Goal: Information Seeking & Learning: Learn about a topic

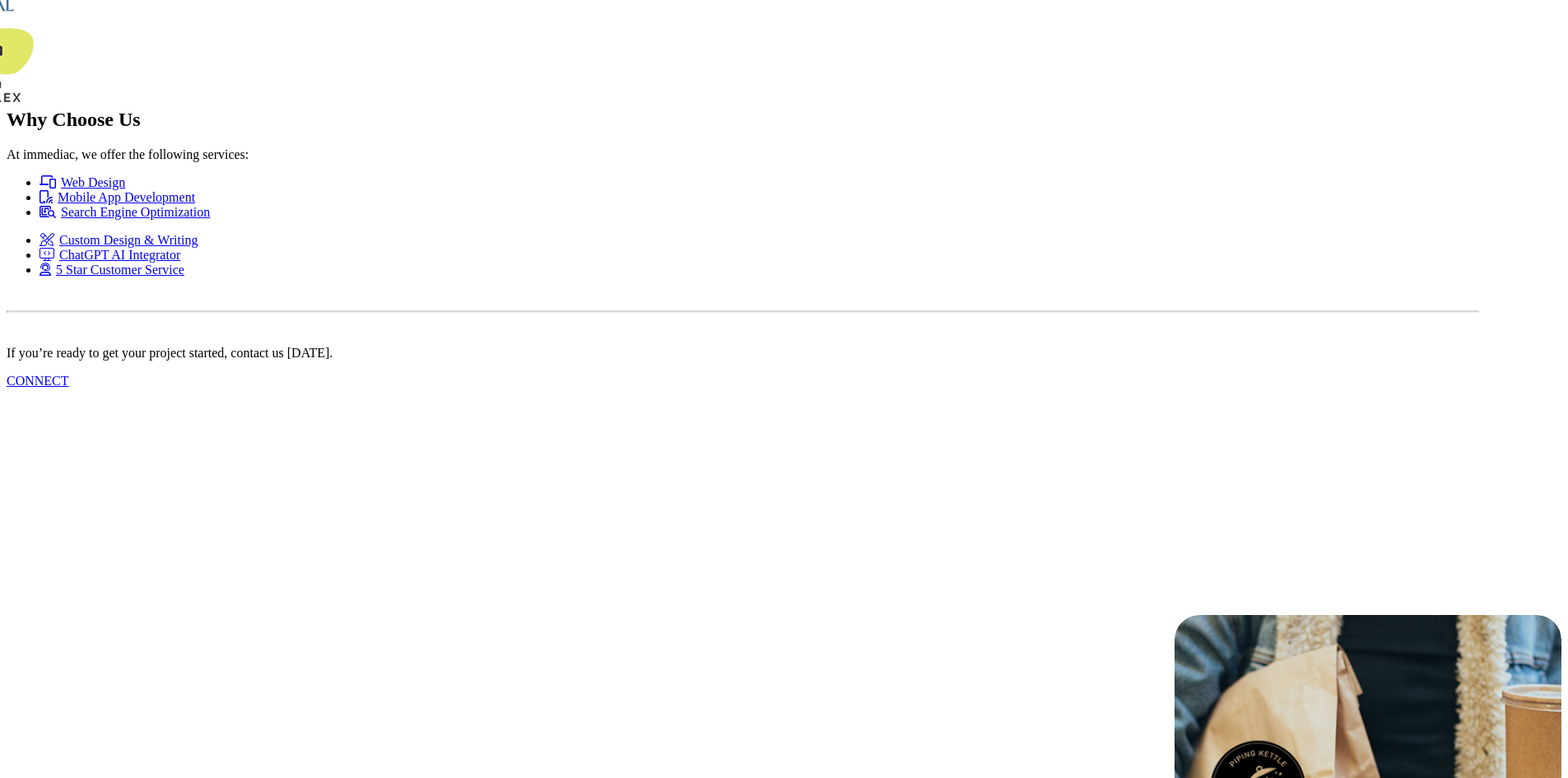
scroll to position [3130, 0]
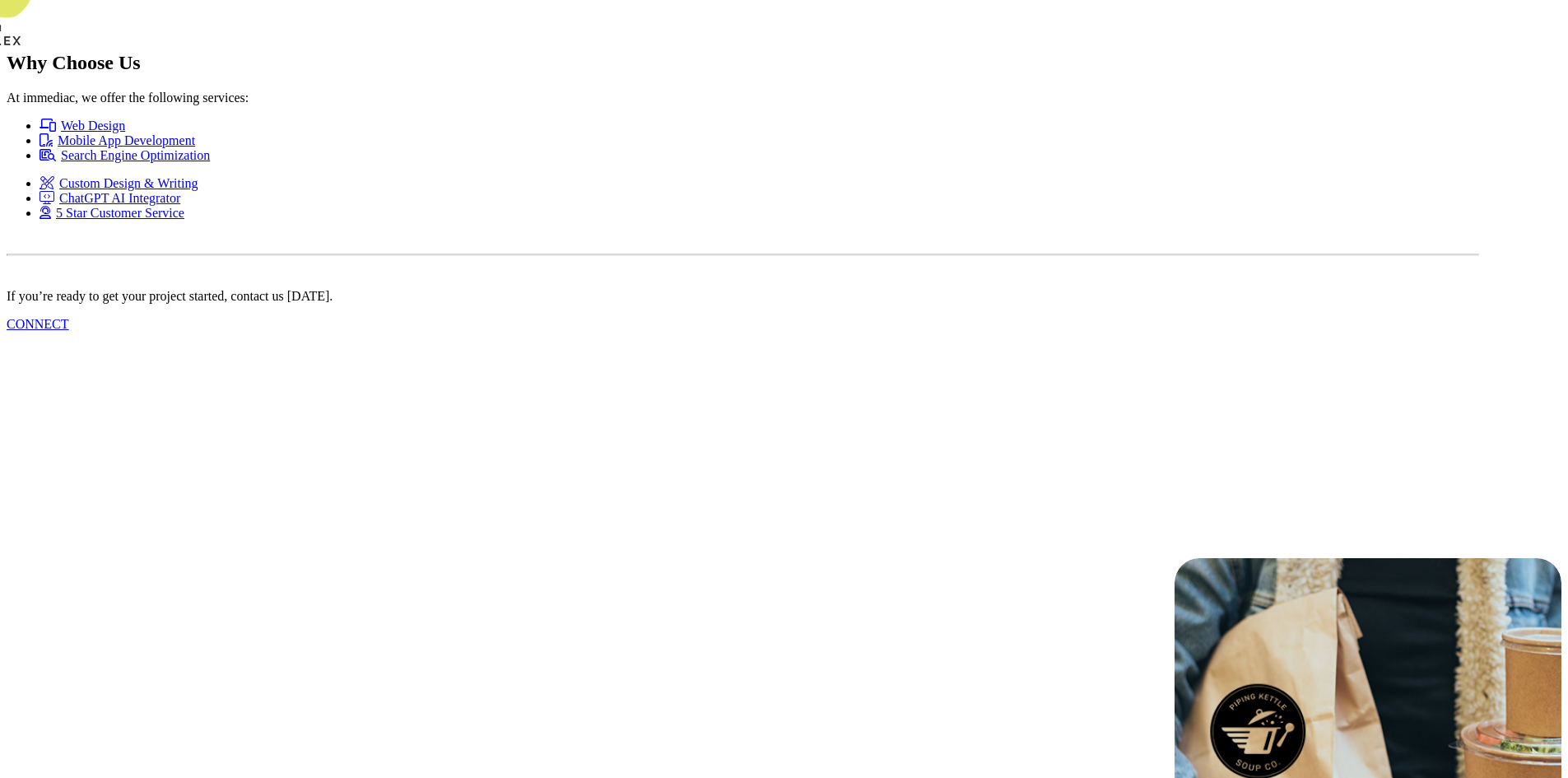
type input "z"
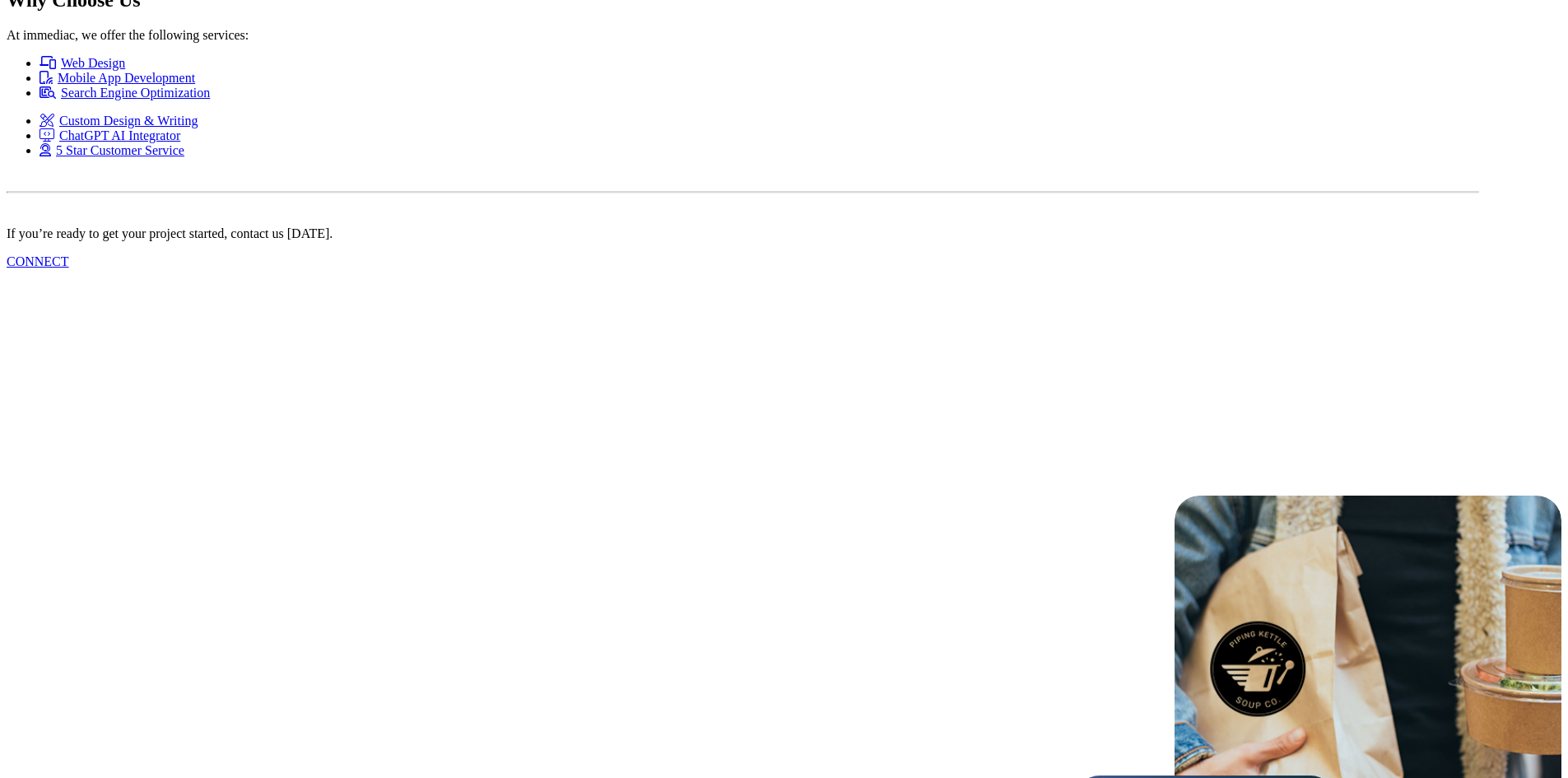
scroll to position [3273, 0]
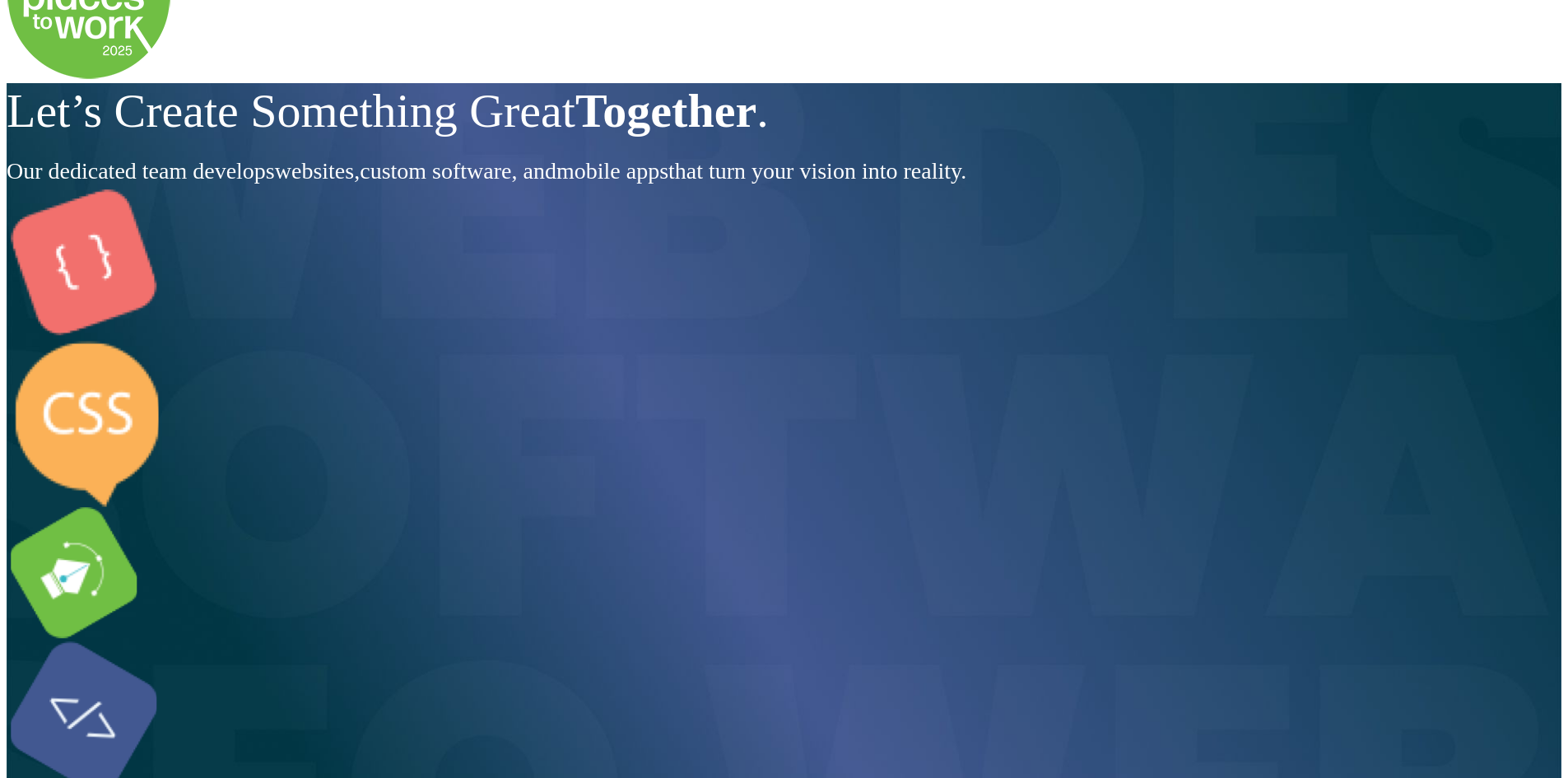
scroll to position [0, 0]
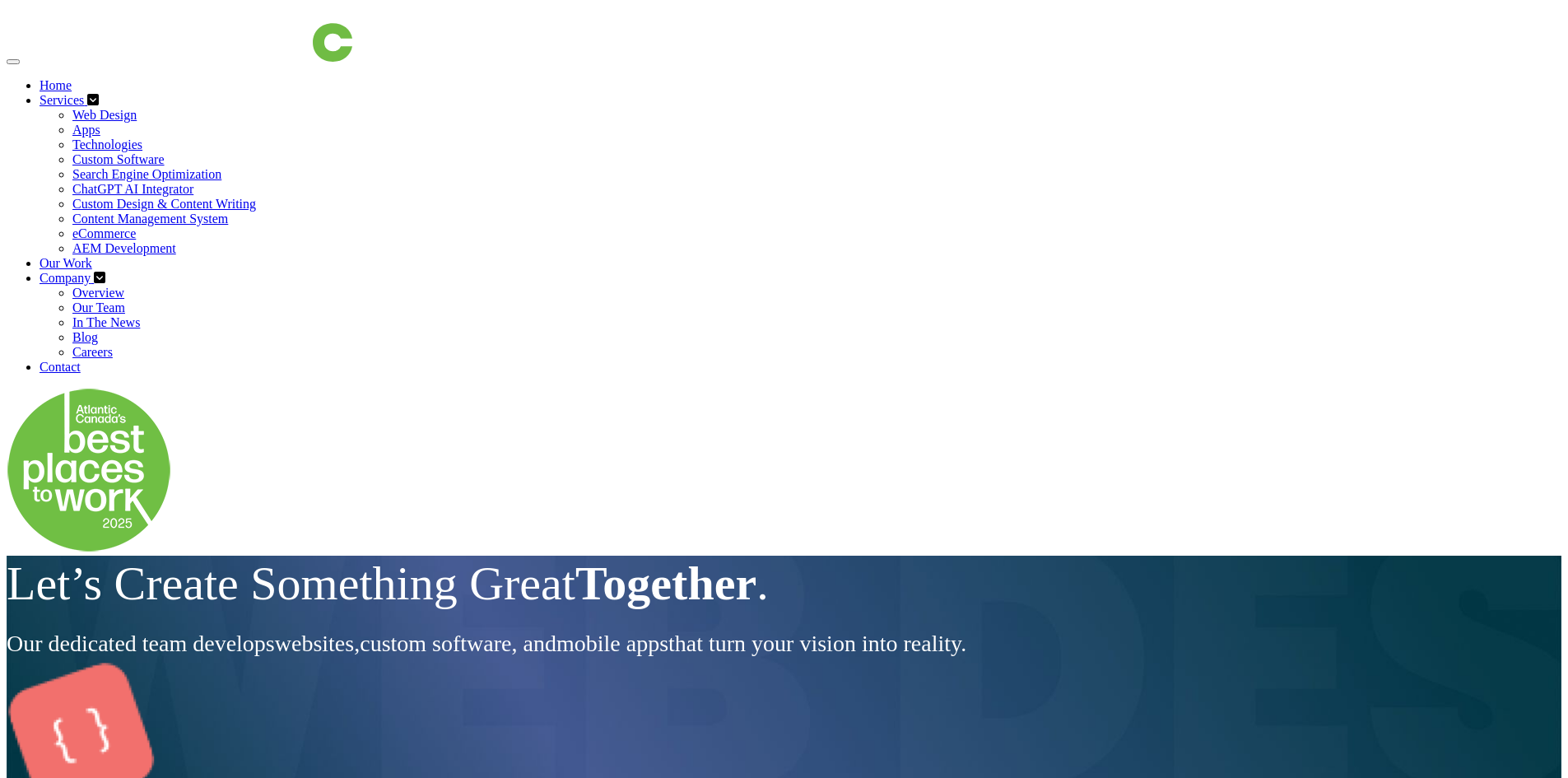
click at [87, 93] on link "Services" at bounding box center [63, 100] width 47 height 14
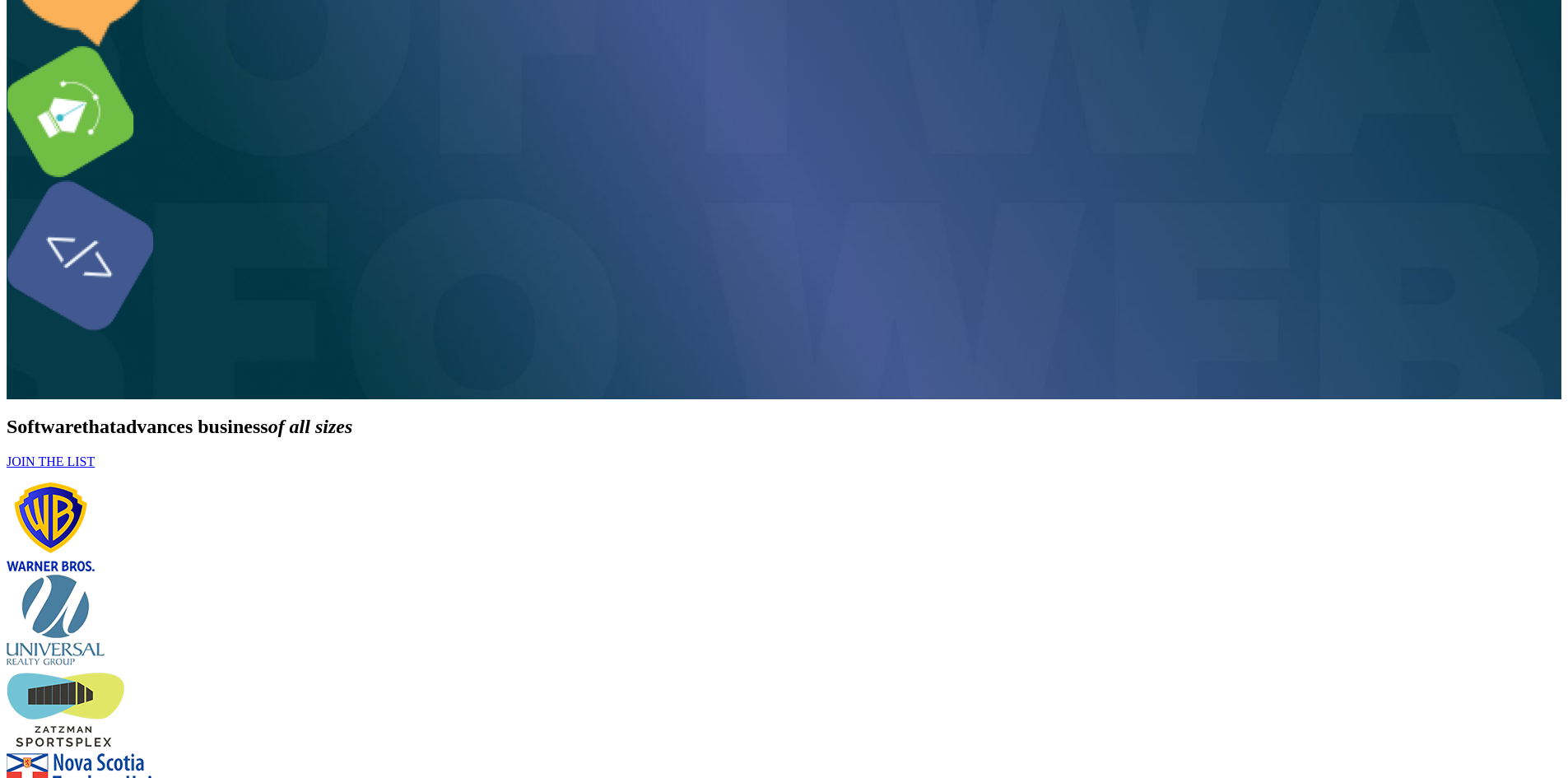
scroll to position [906, 0]
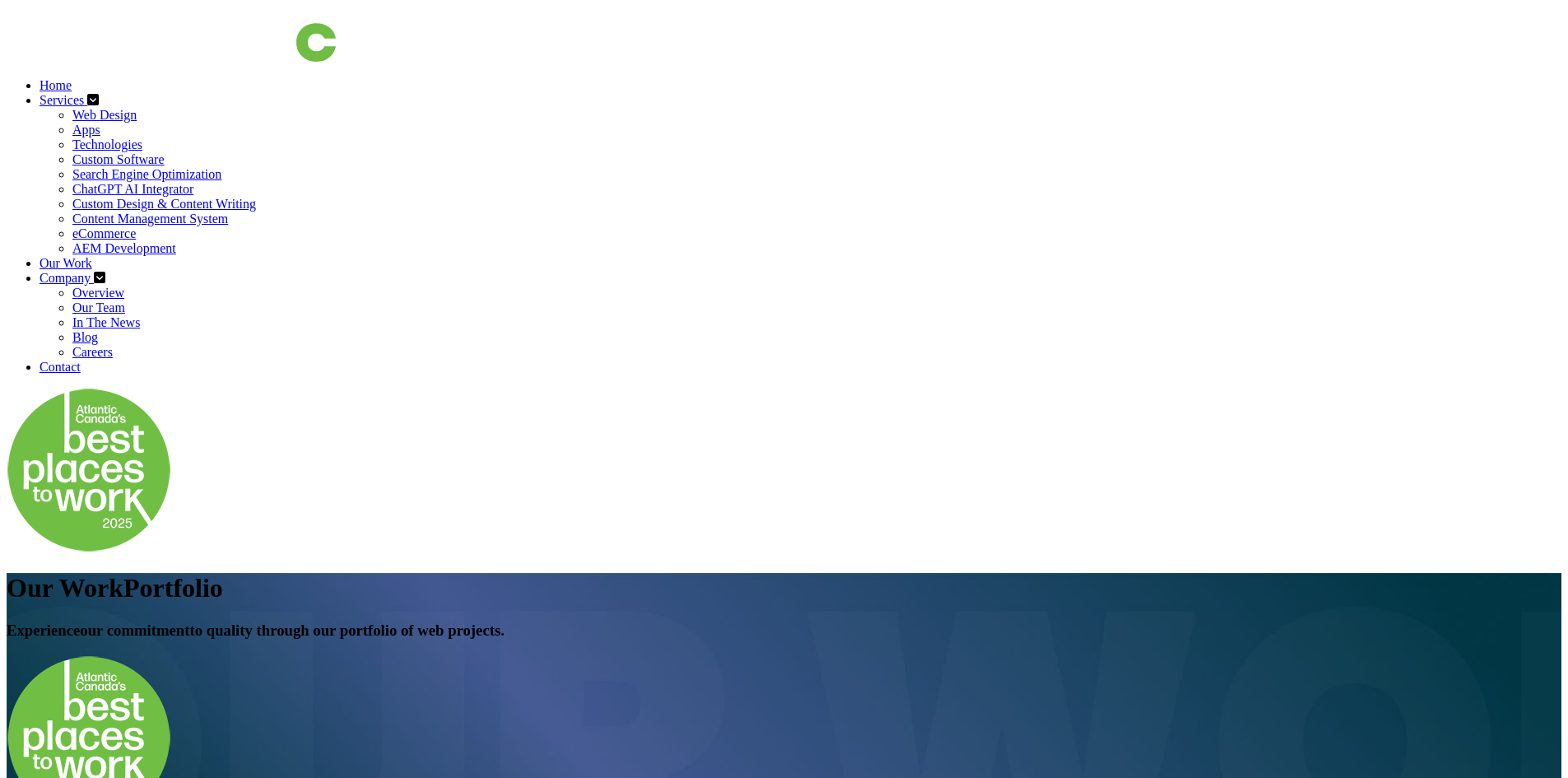
click at [94, 271] on link "Company" at bounding box center [67, 278] width 54 height 14
click at [124, 286] on link "Overview" at bounding box center [98, 293] width 52 height 14
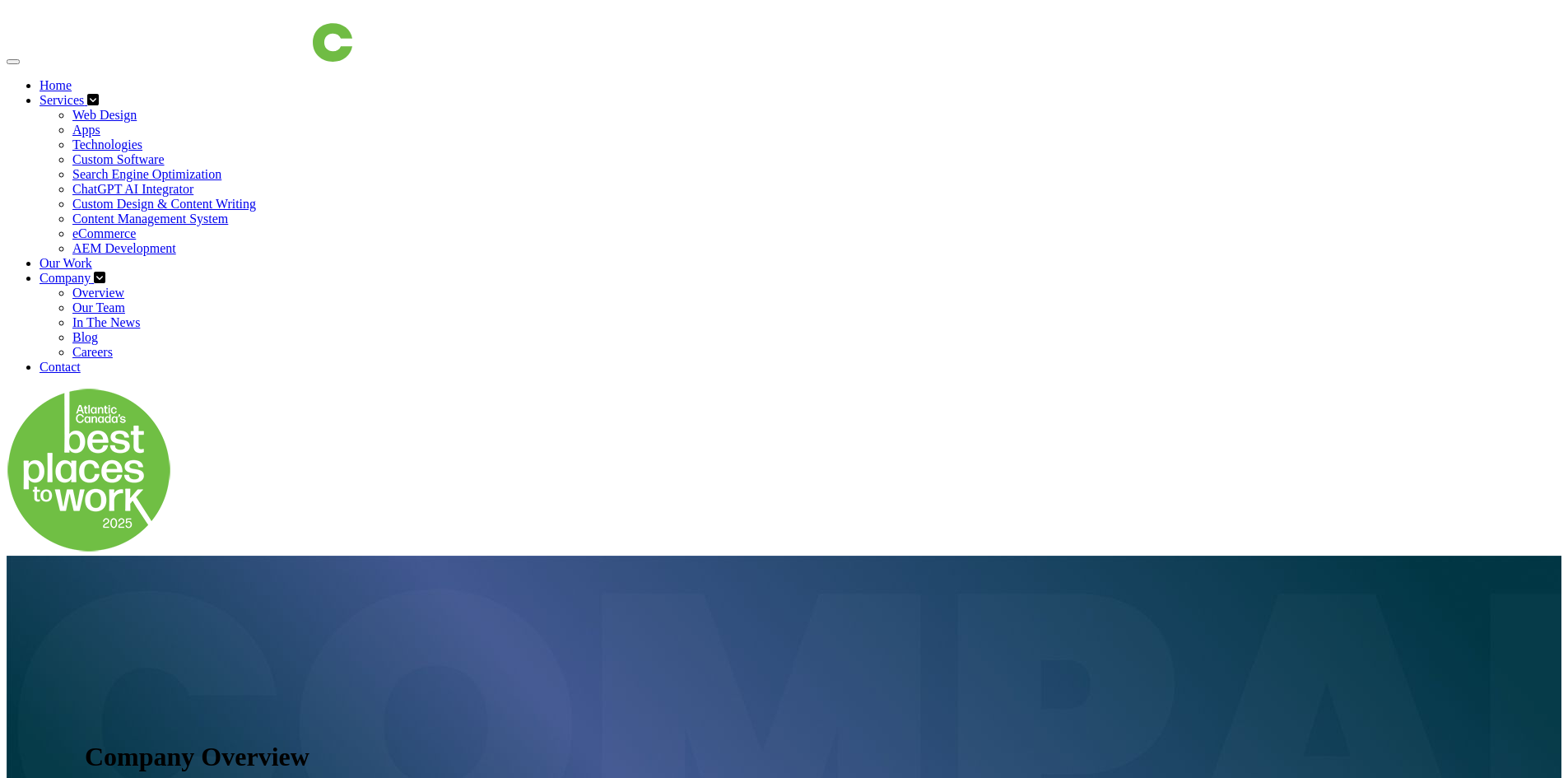
click at [125, 301] on link "Our Team" at bounding box center [99, 307] width 52 height 14
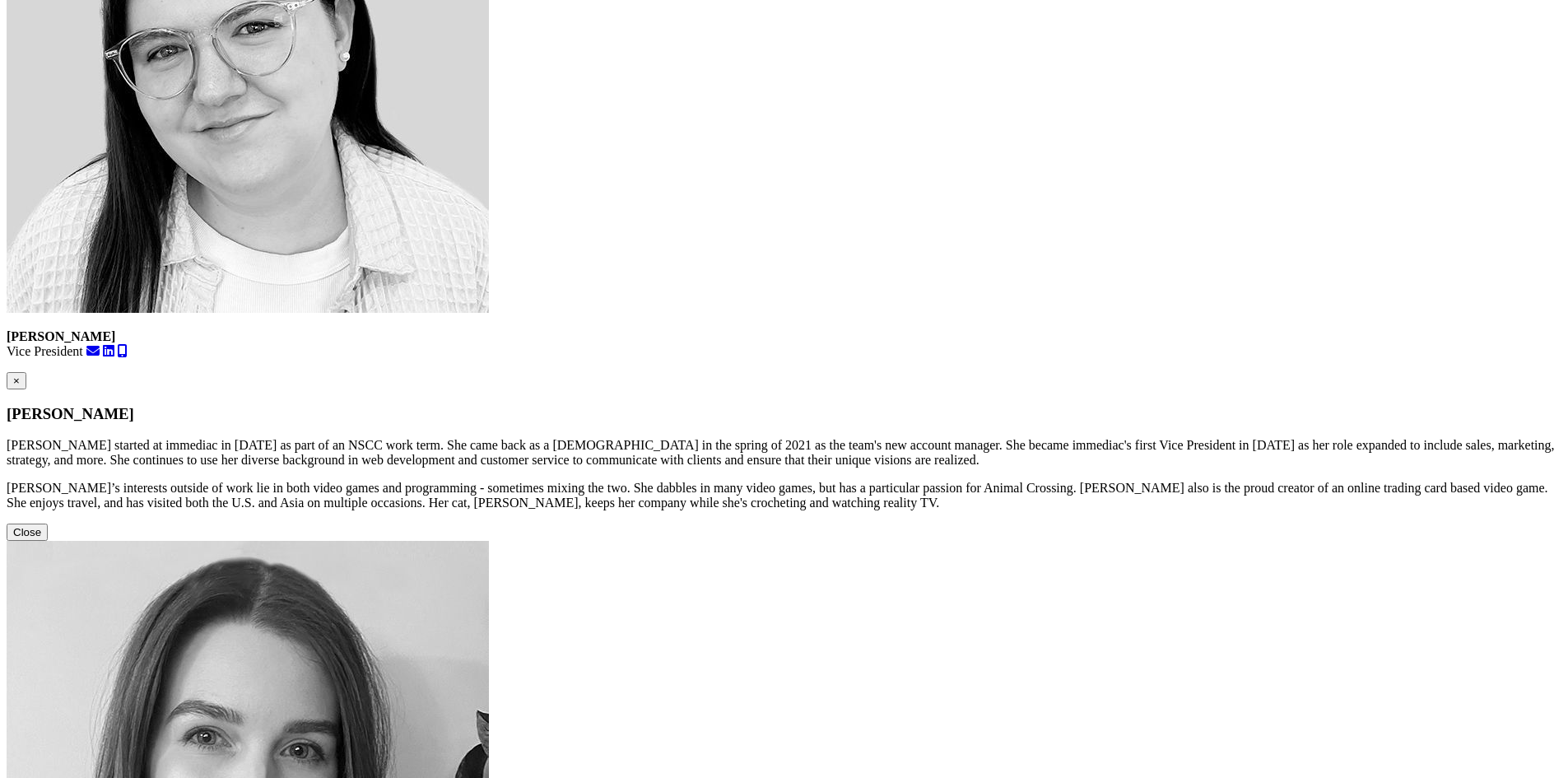
scroll to position [1730, 0]
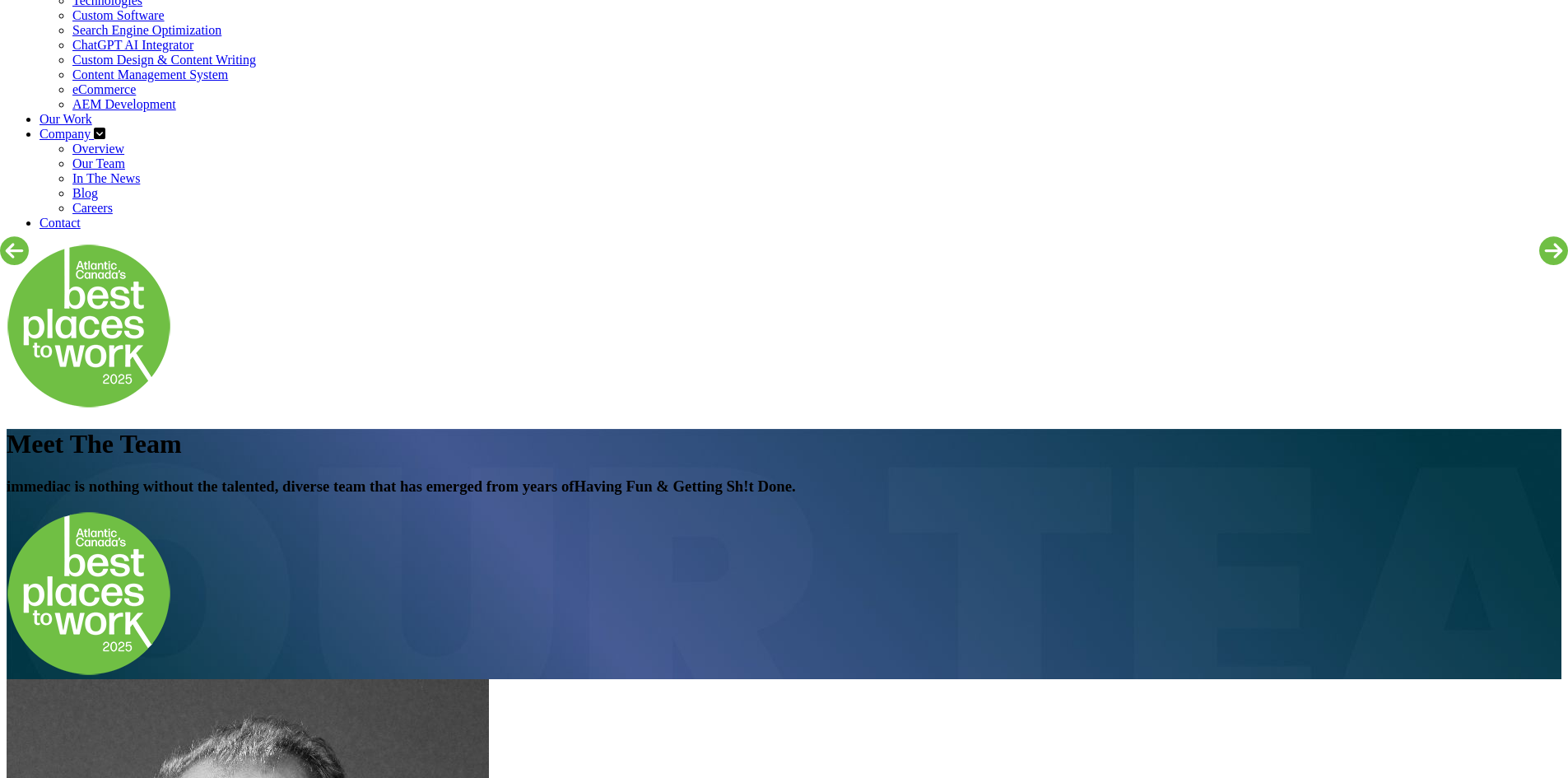
scroll to position [0, 0]
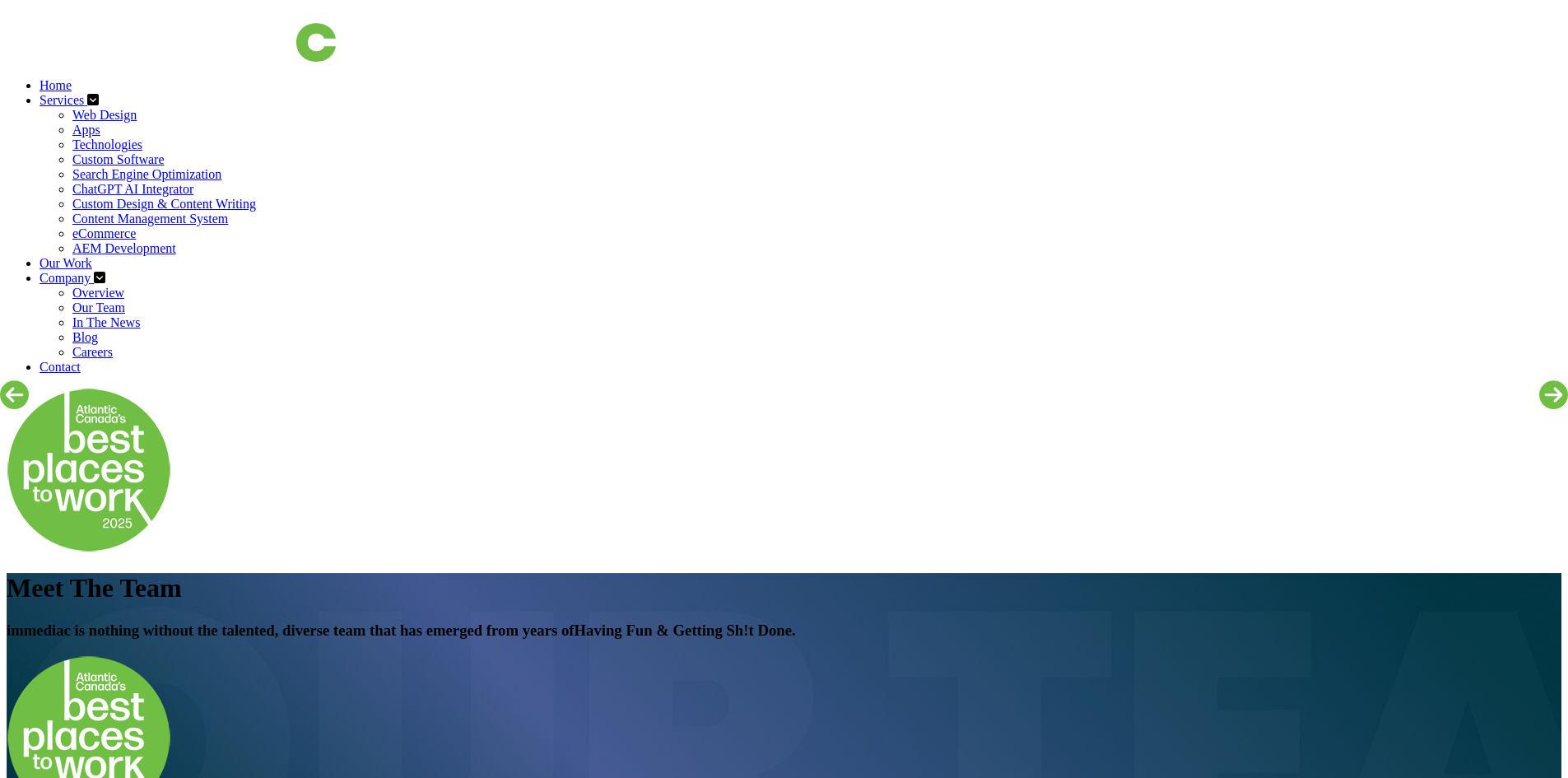
click at [140, 316] on link "In The News" at bounding box center [107, 323] width 68 height 14
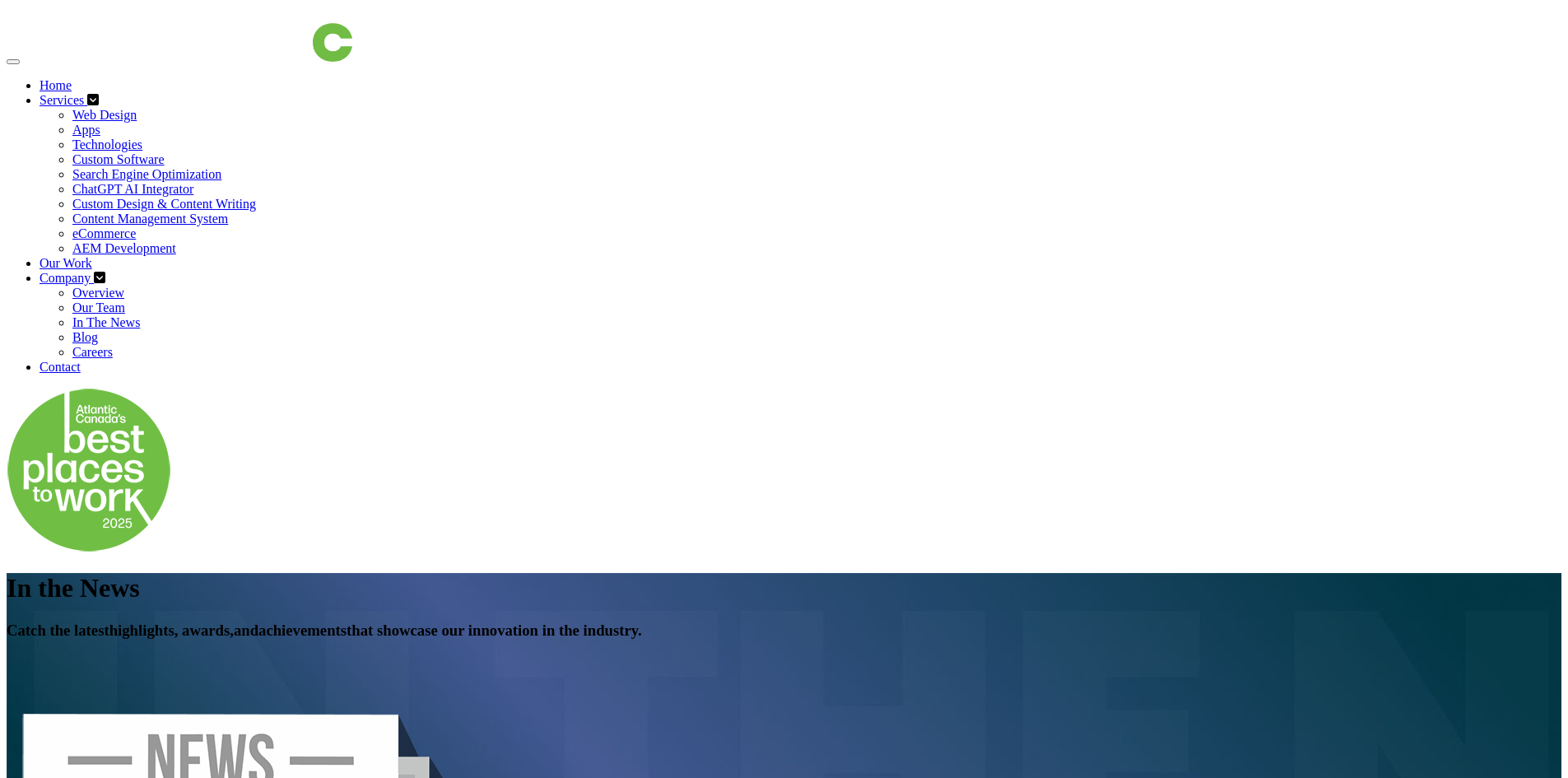
click at [98, 330] on link "Blog" at bounding box center [85, 337] width 25 height 14
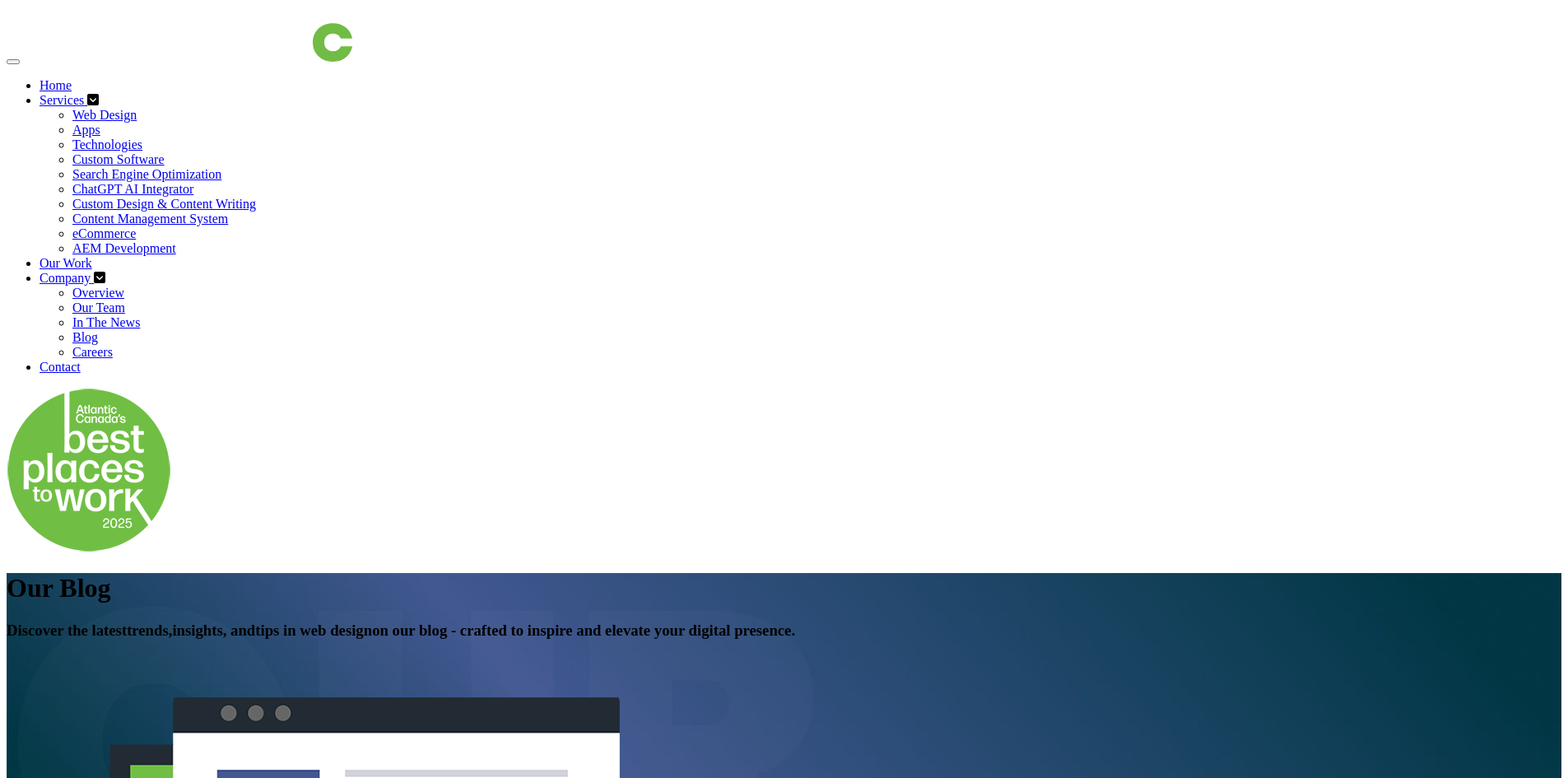
click at [113, 345] on link "Careers" at bounding box center [93, 352] width 41 height 14
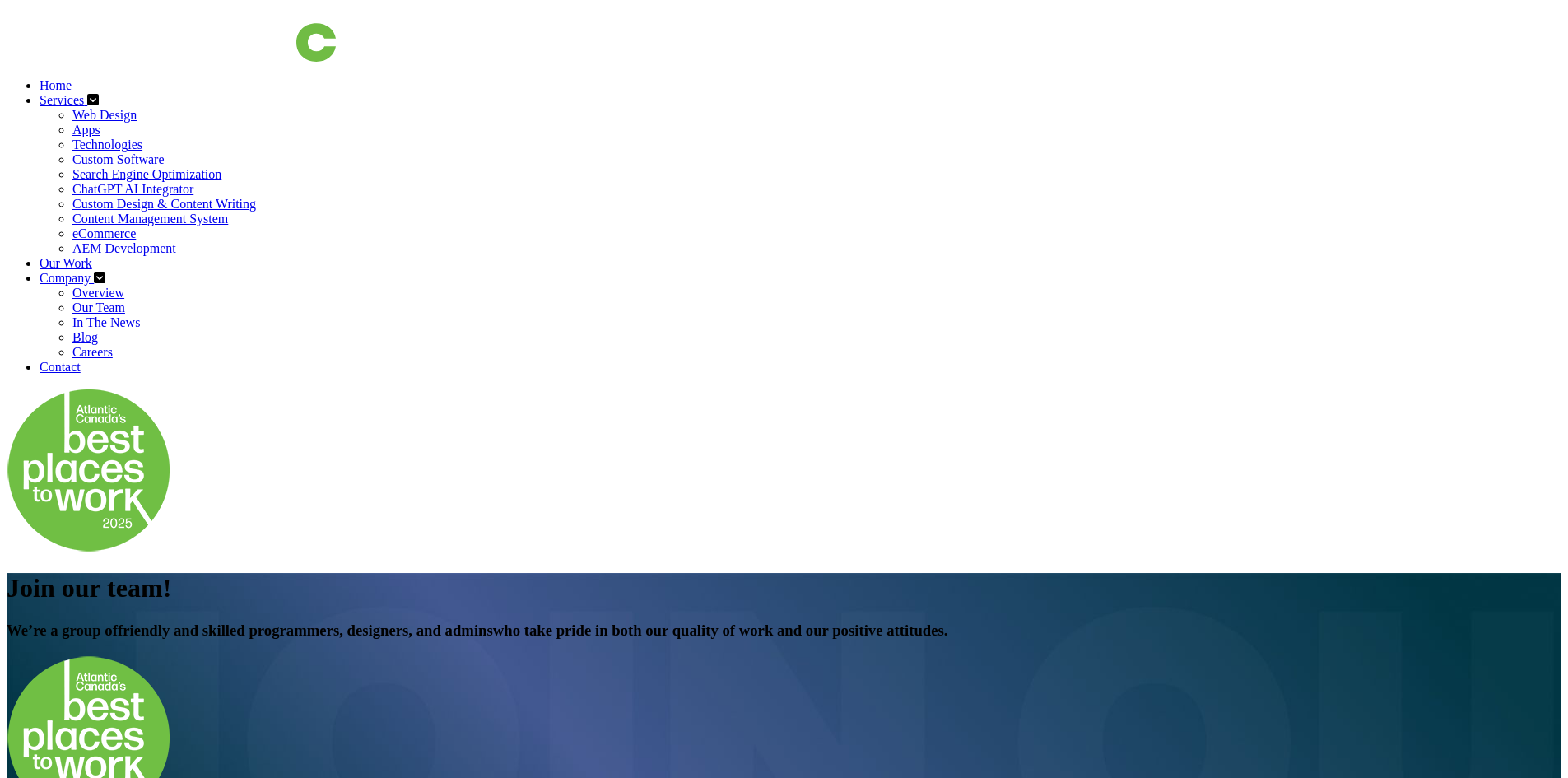
click at [80, 360] on link "Contact" at bounding box center [60, 367] width 41 height 14
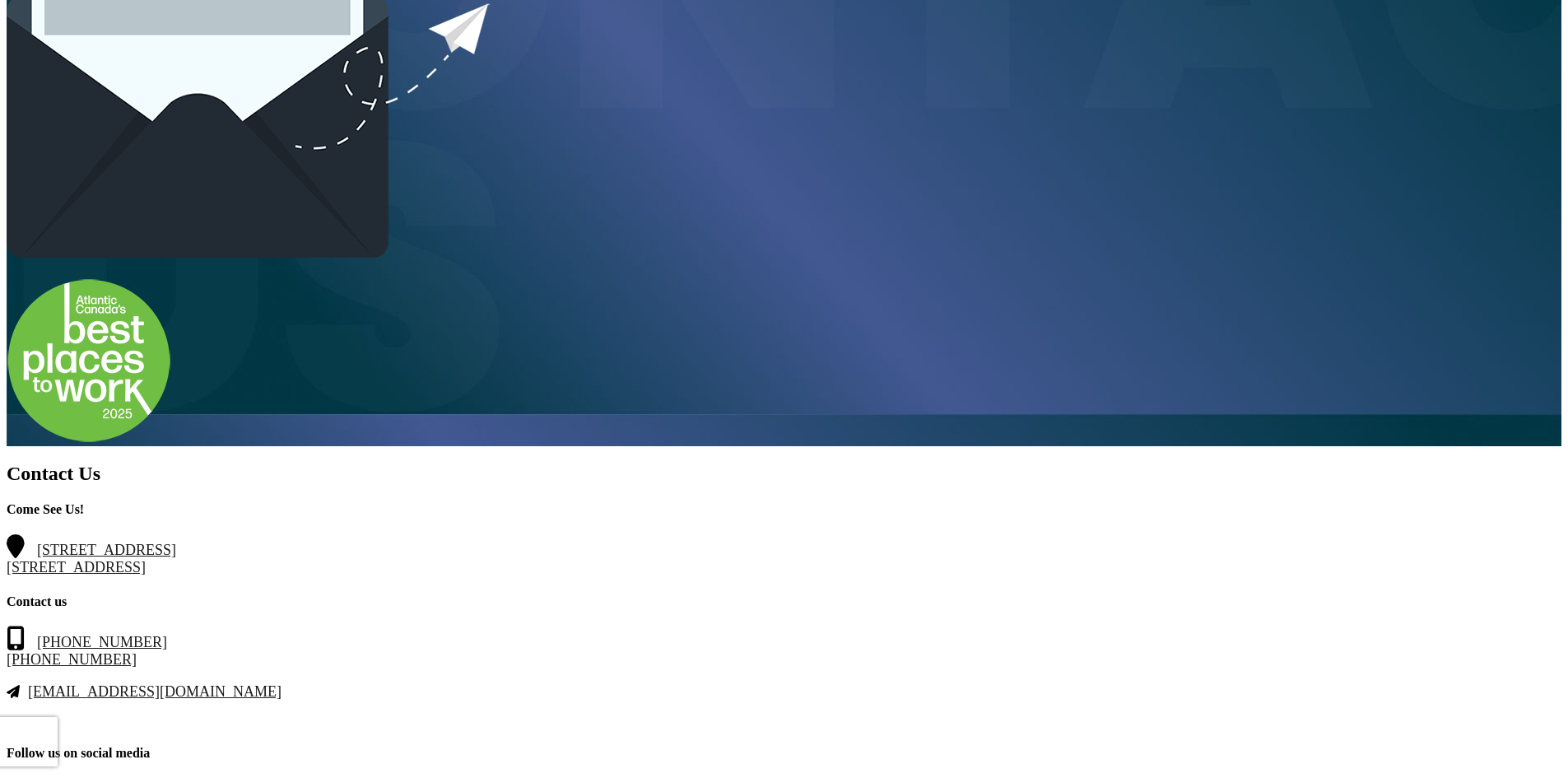
scroll to position [988, 0]
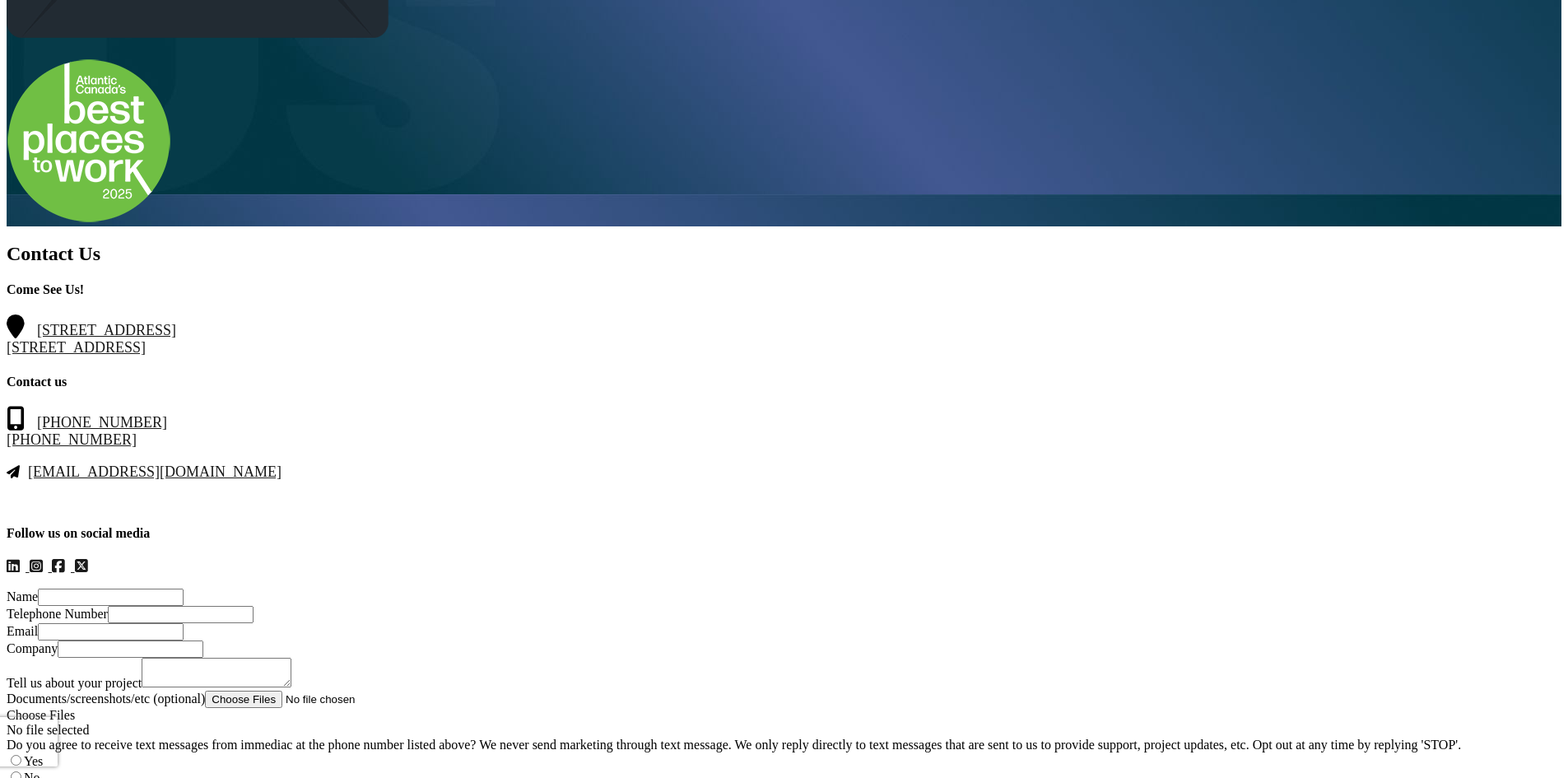
click at [865, 723] on div "No file selected" at bounding box center [784, 731] width 1555 height 15
click at [751, 723] on div "No file selected" at bounding box center [784, 731] width 1555 height 15
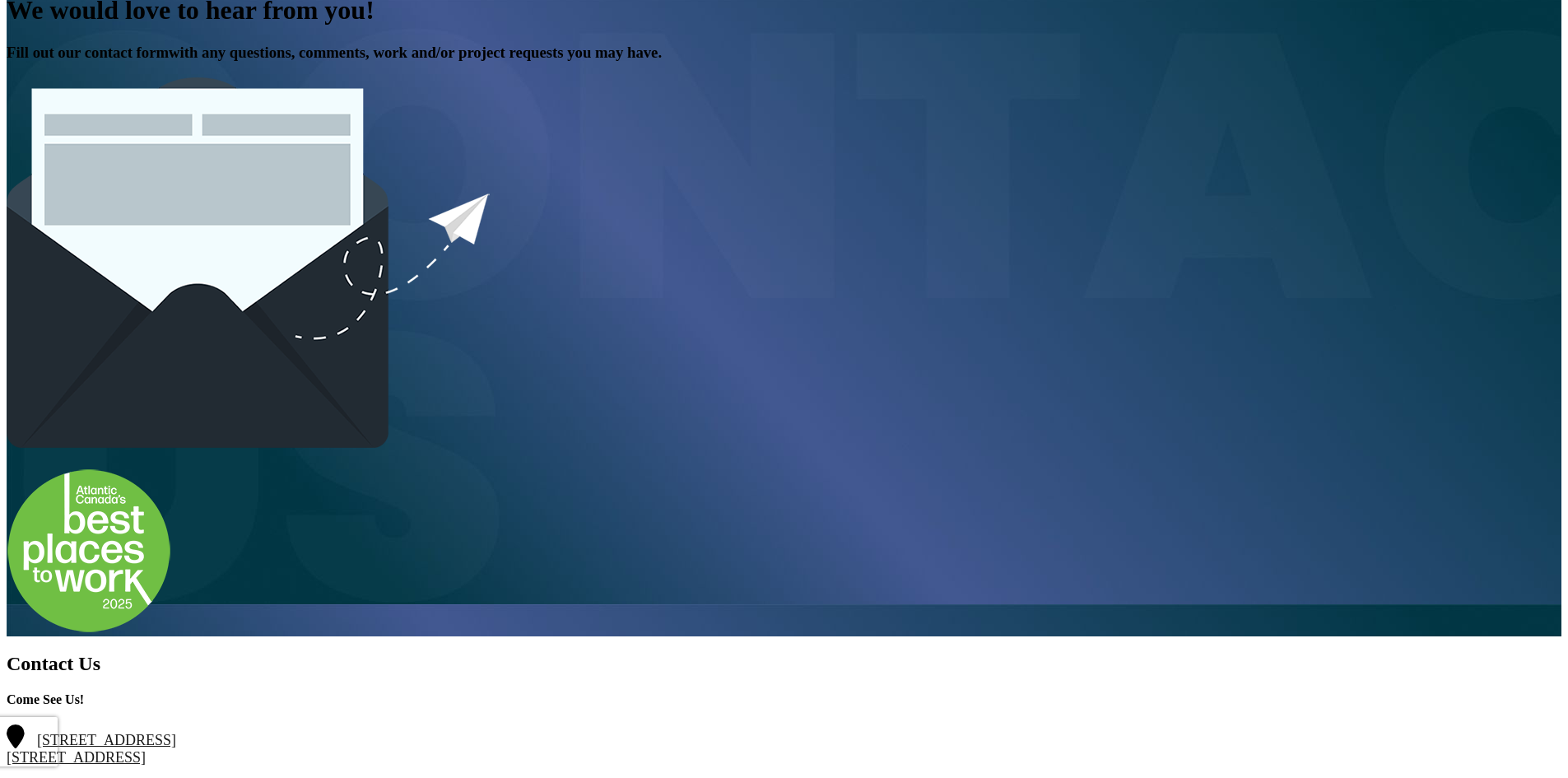
scroll to position [577, 0]
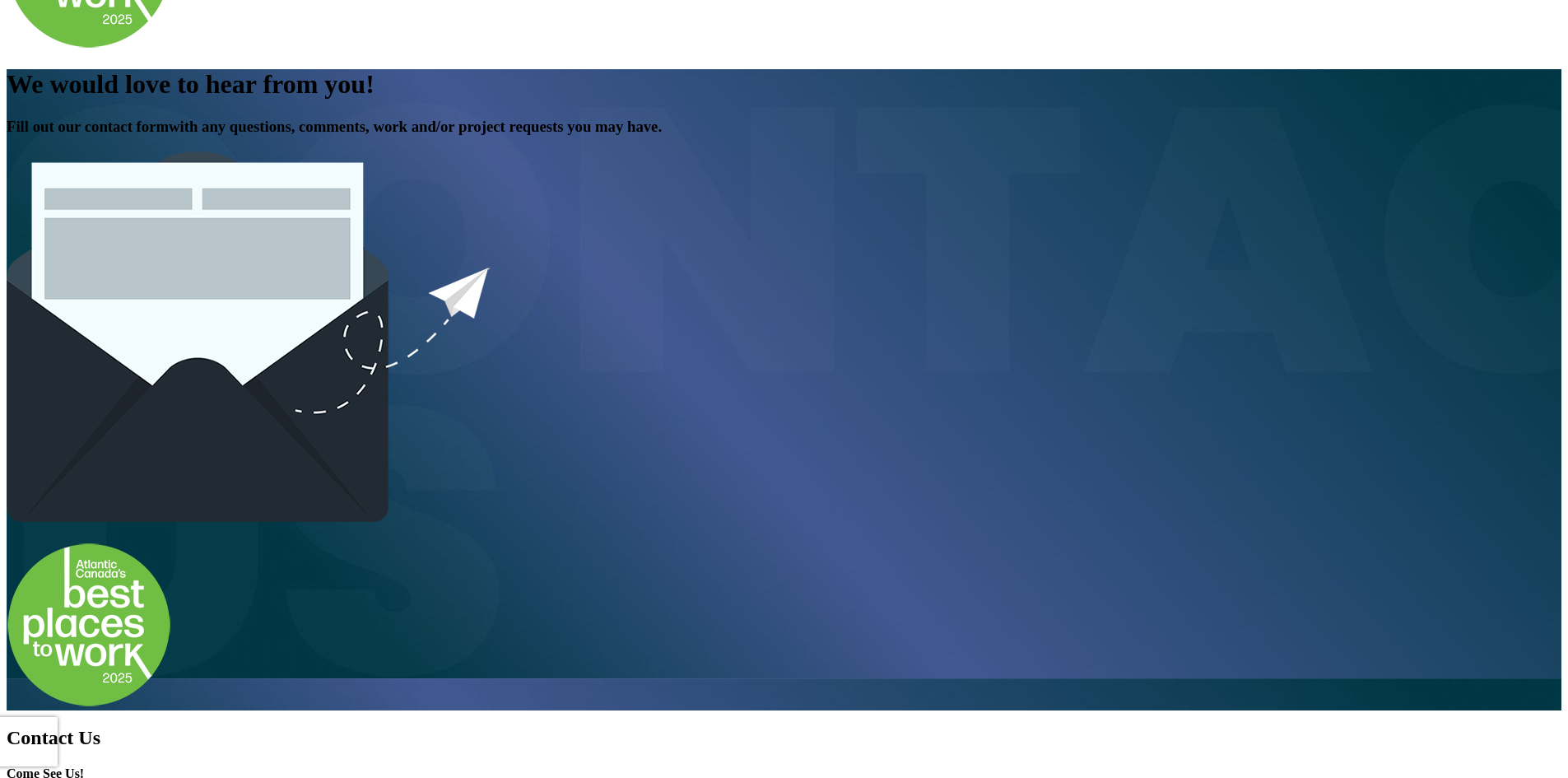
scroll to position [494, 0]
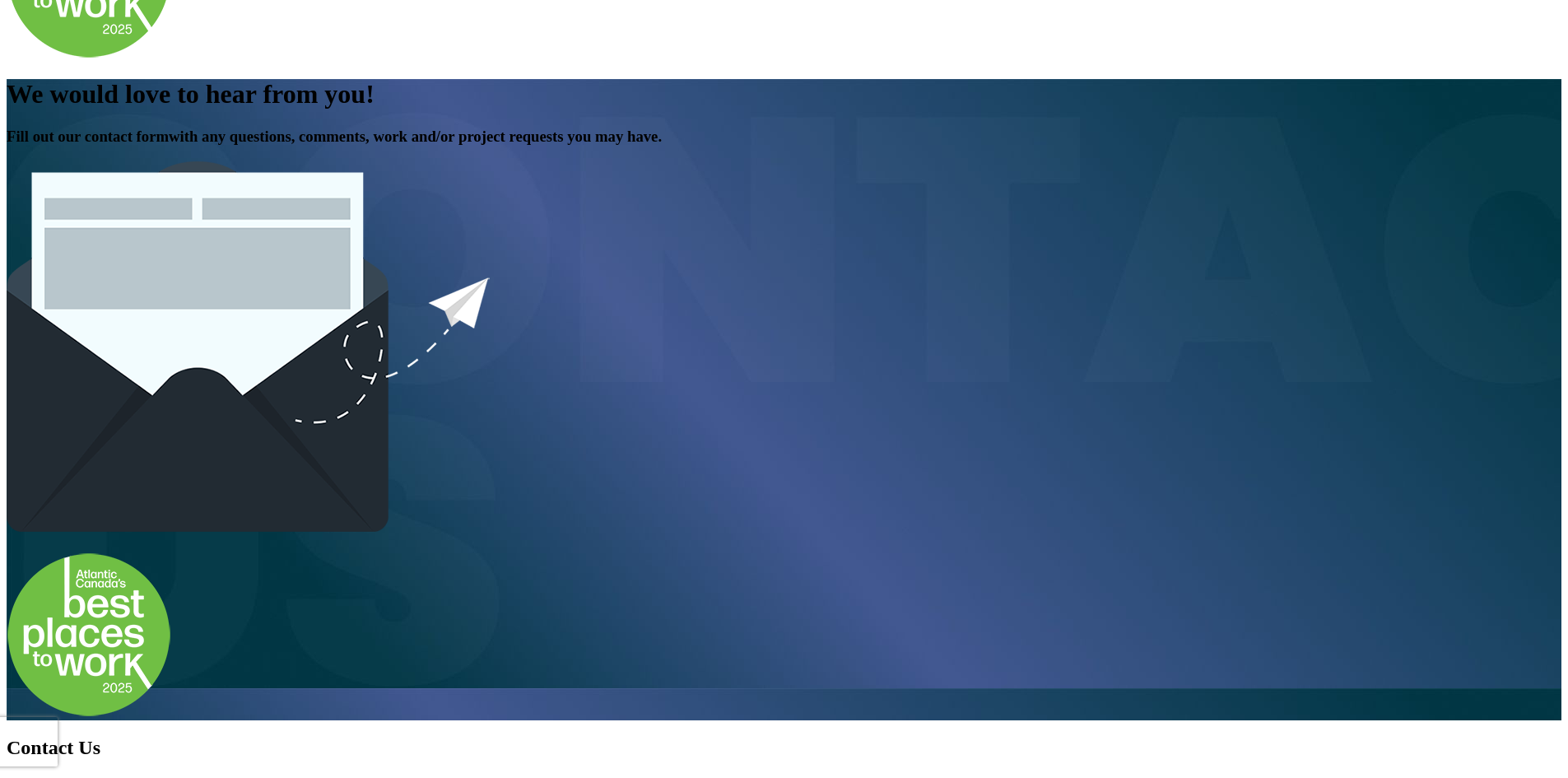
type input "ahughes@immediac.com"
drag, startPoint x: 561, startPoint y: 357, endPoint x: 527, endPoint y: 358, distance: 34.0
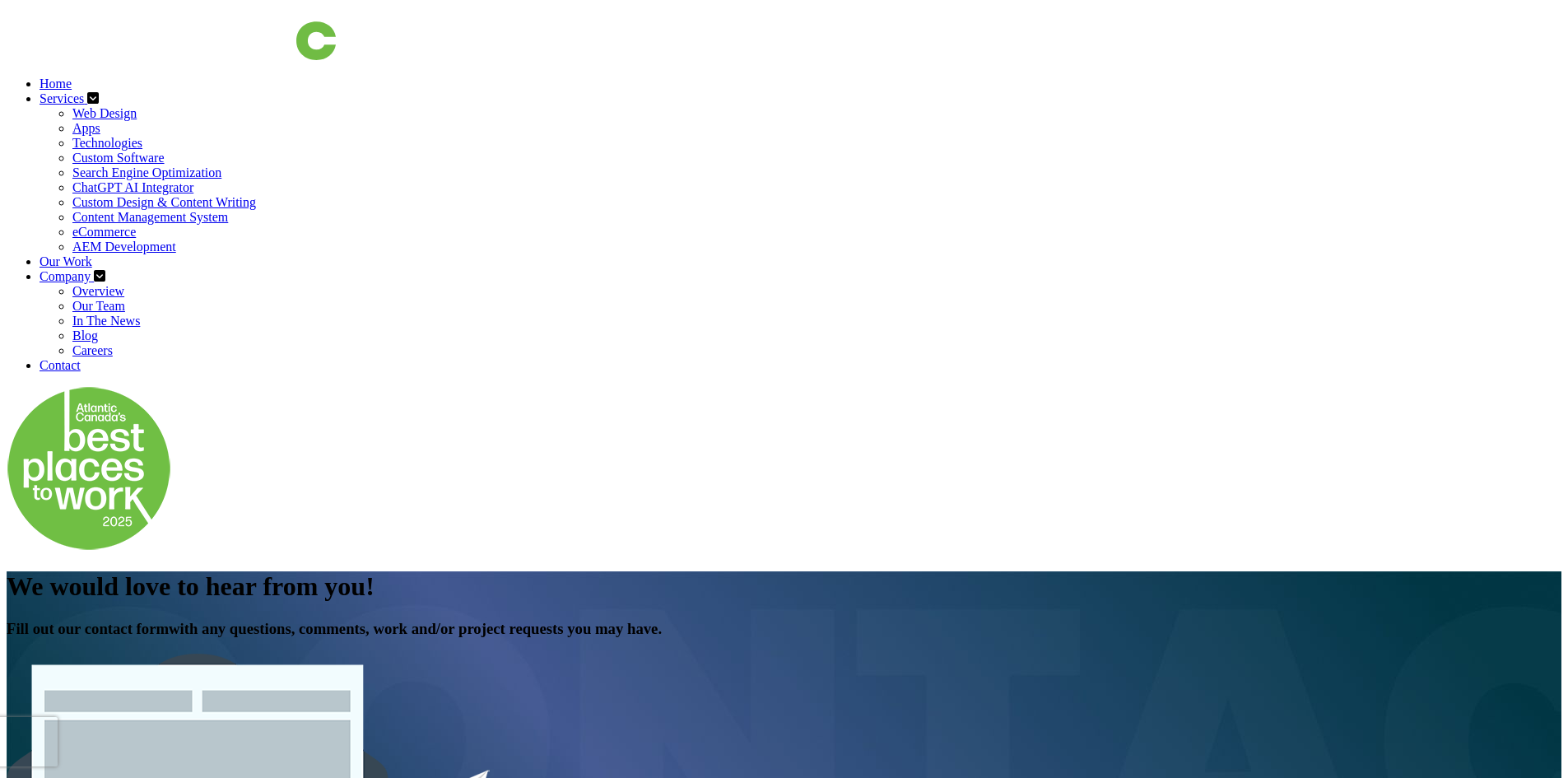
scroll to position [0, 0]
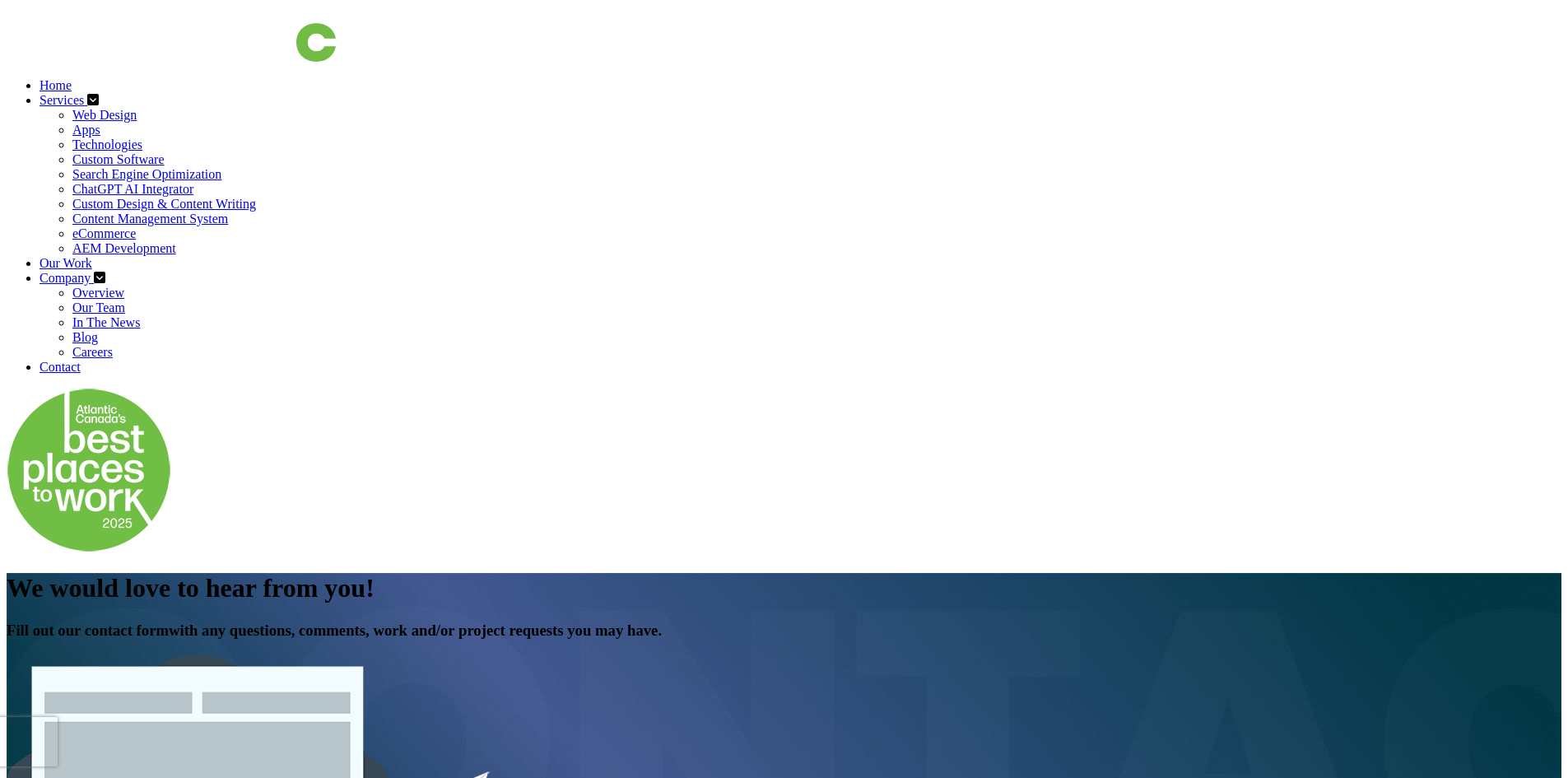
click at [149, 54] on img at bounding box center [171, 34] width 329 height 55
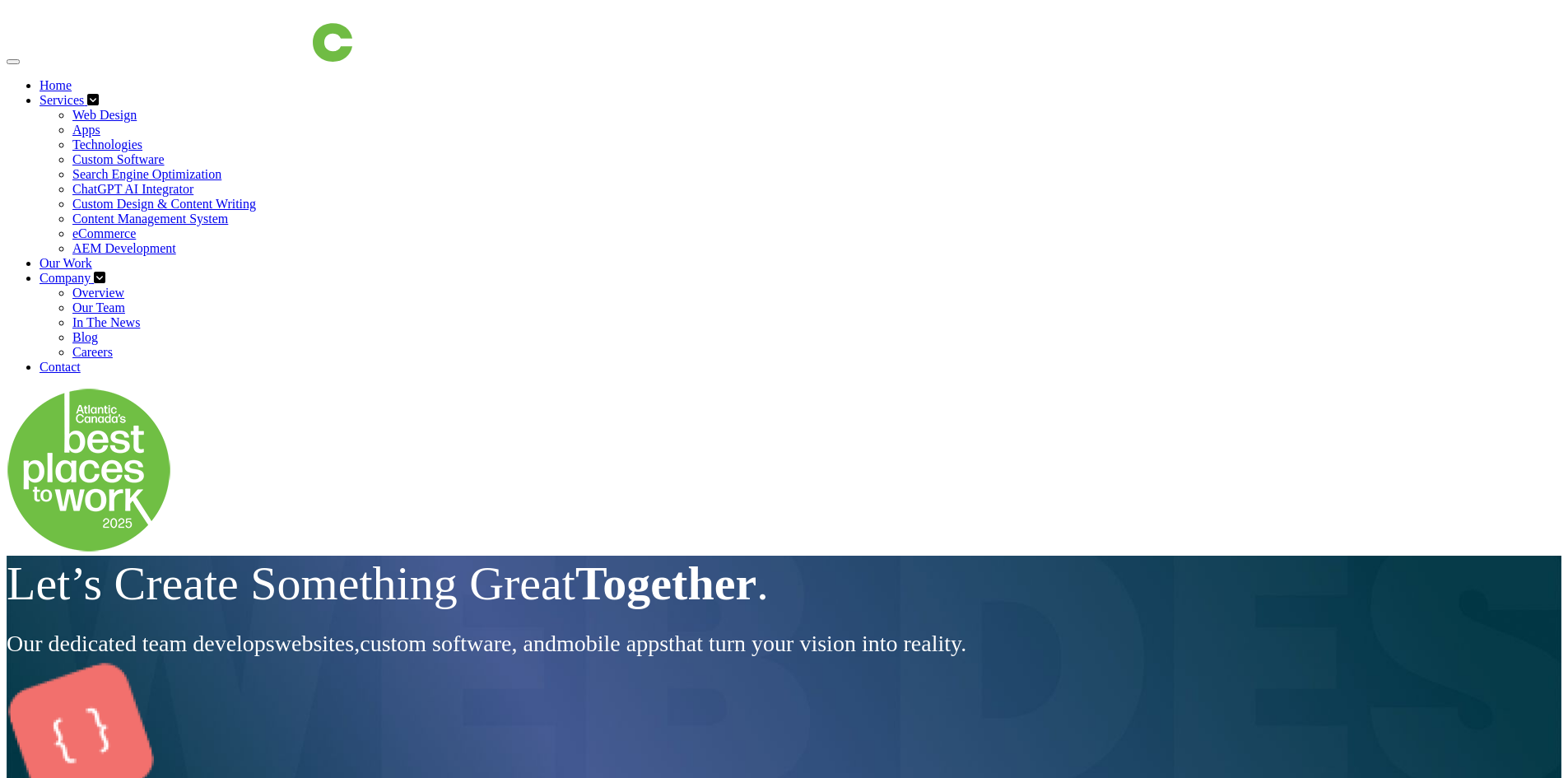
click at [92, 257] on link "Our Work" at bounding box center [66, 263] width 52 height 14
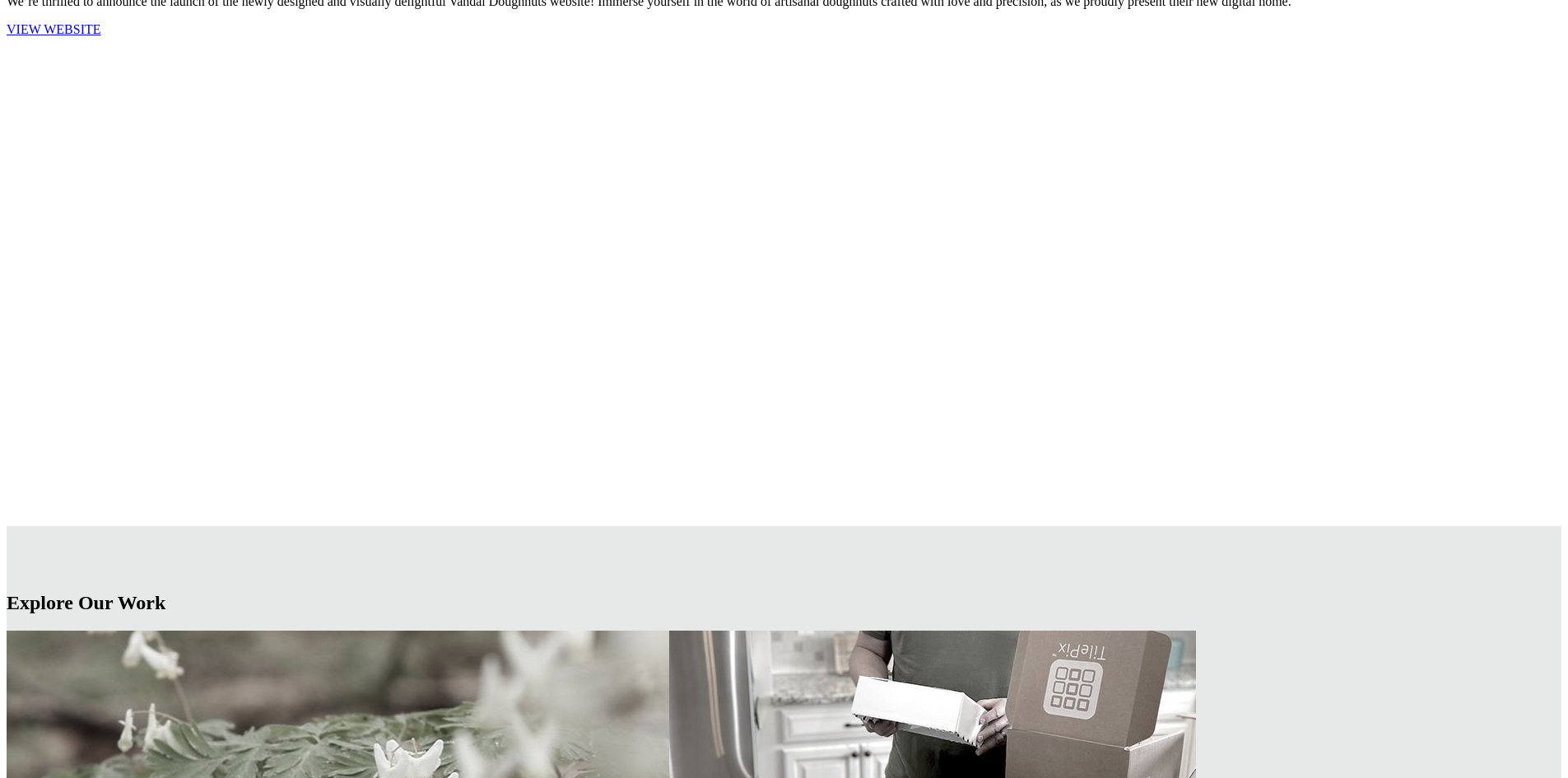
scroll to position [1400, 0]
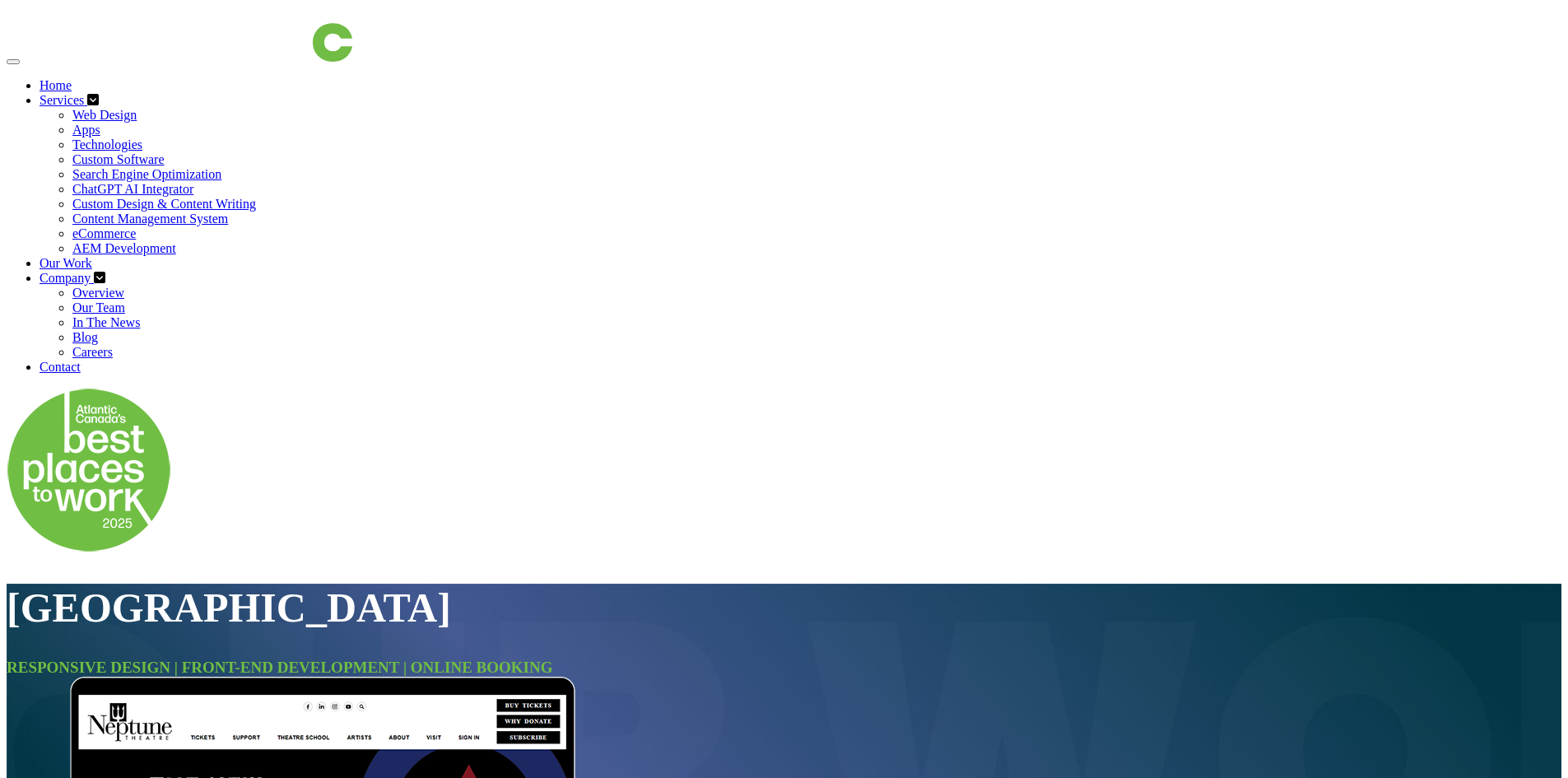
click at [92, 257] on link "Our Work" at bounding box center [66, 263] width 52 height 14
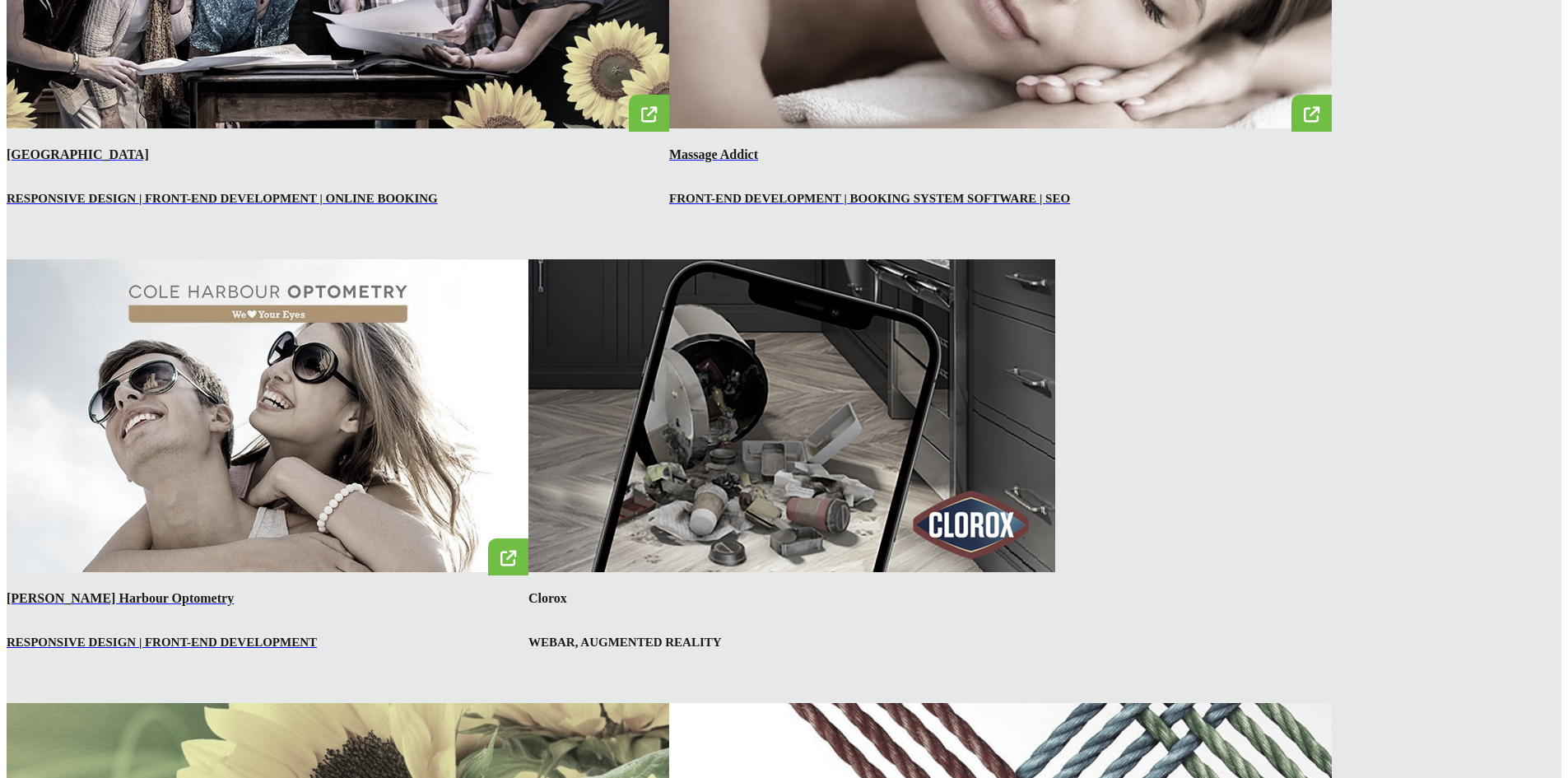
scroll to position [3377, 0]
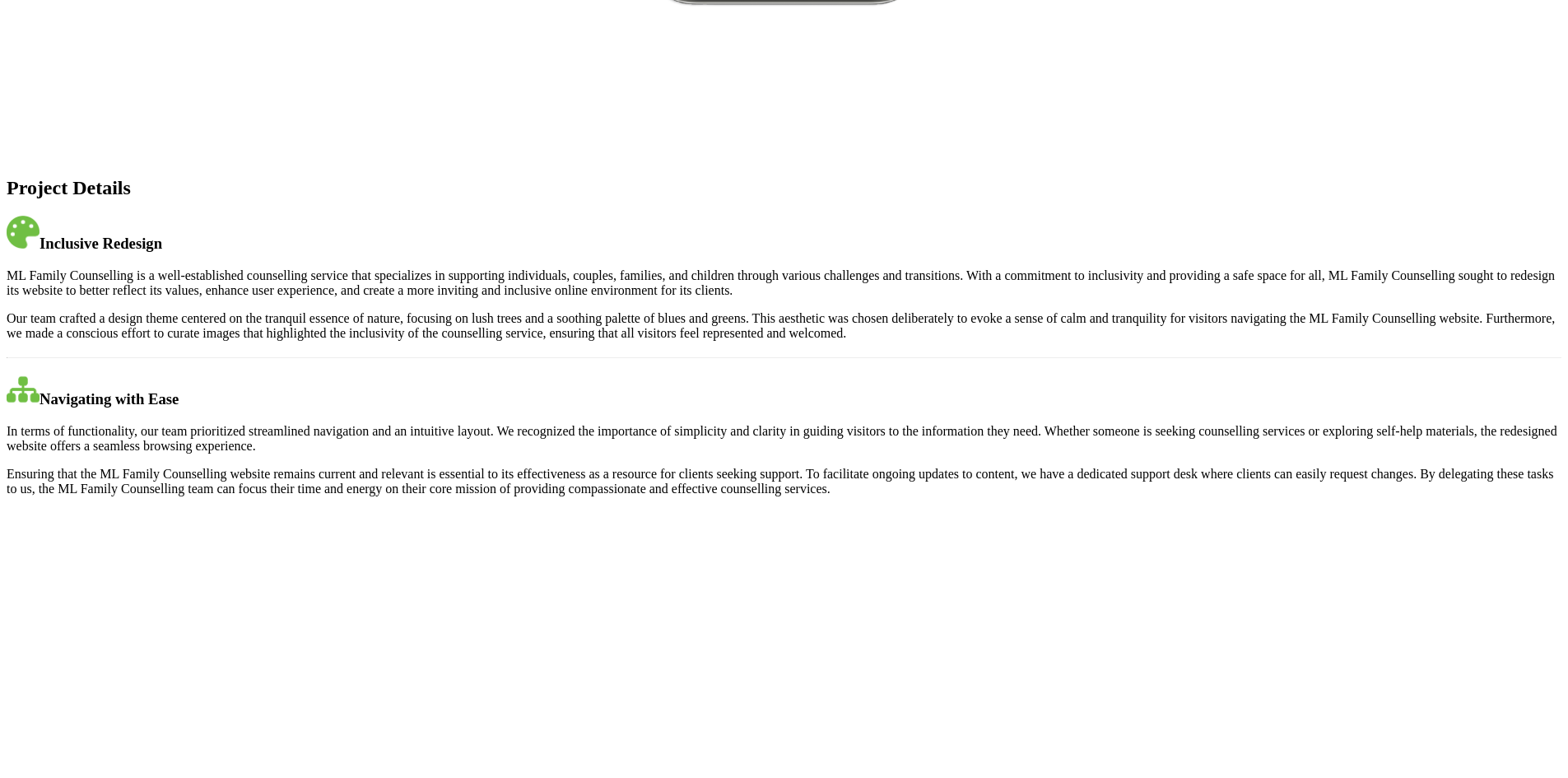
scroll to position [1318, 0]
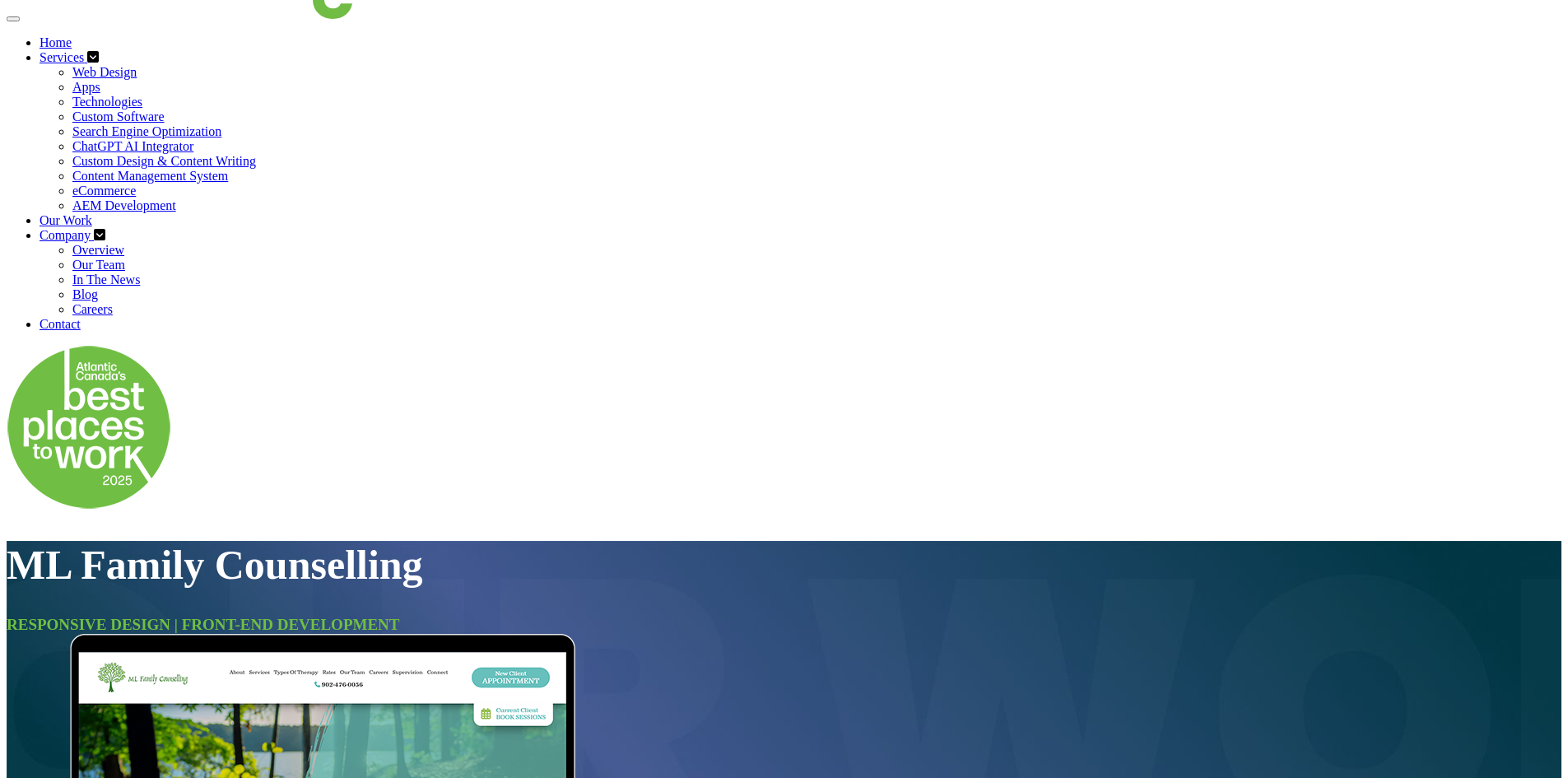
scroll to position [0, 0]
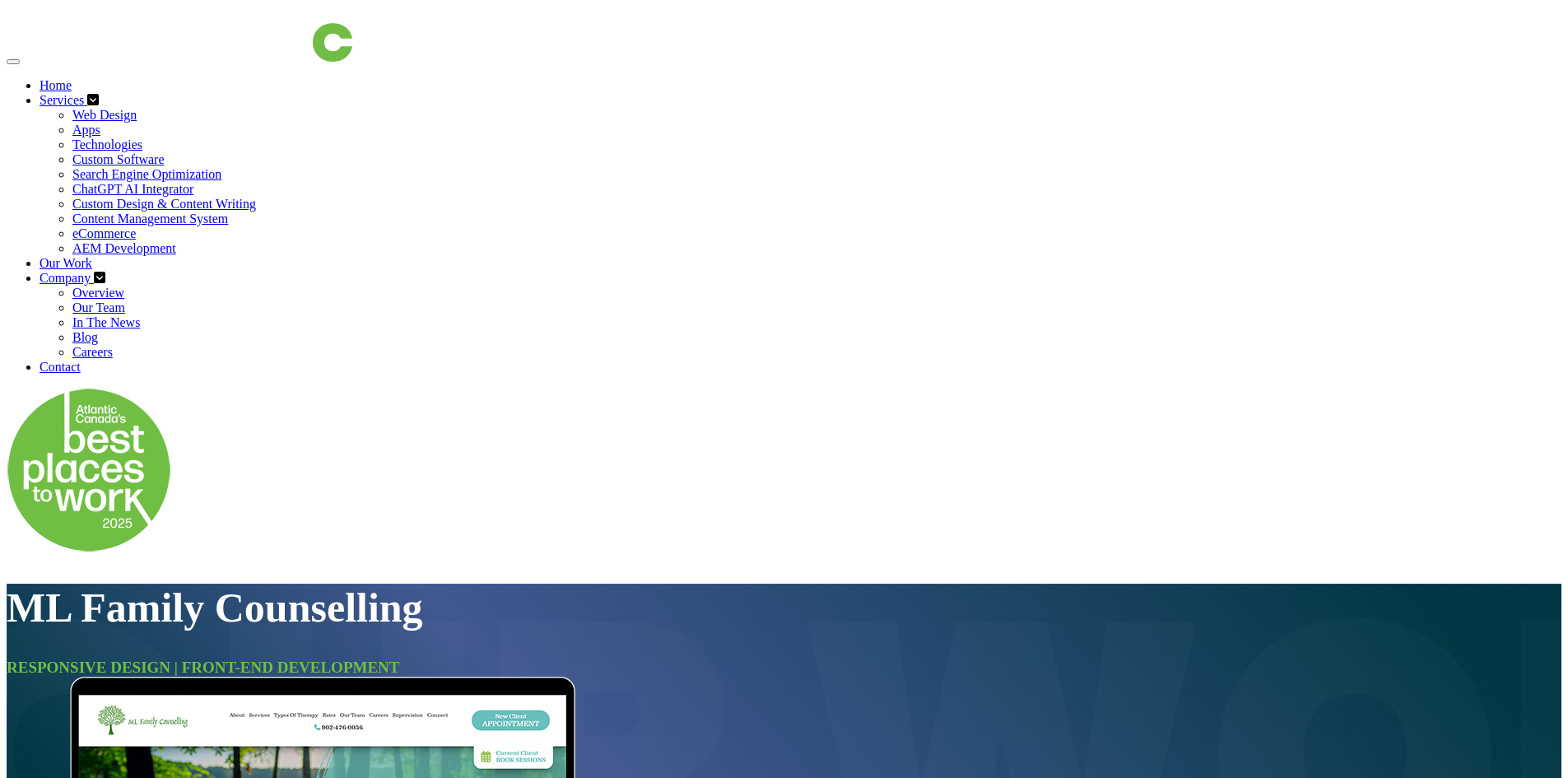
click at [72, 78] on link "Home" at bounding box center [56, 85] width 32 height 14
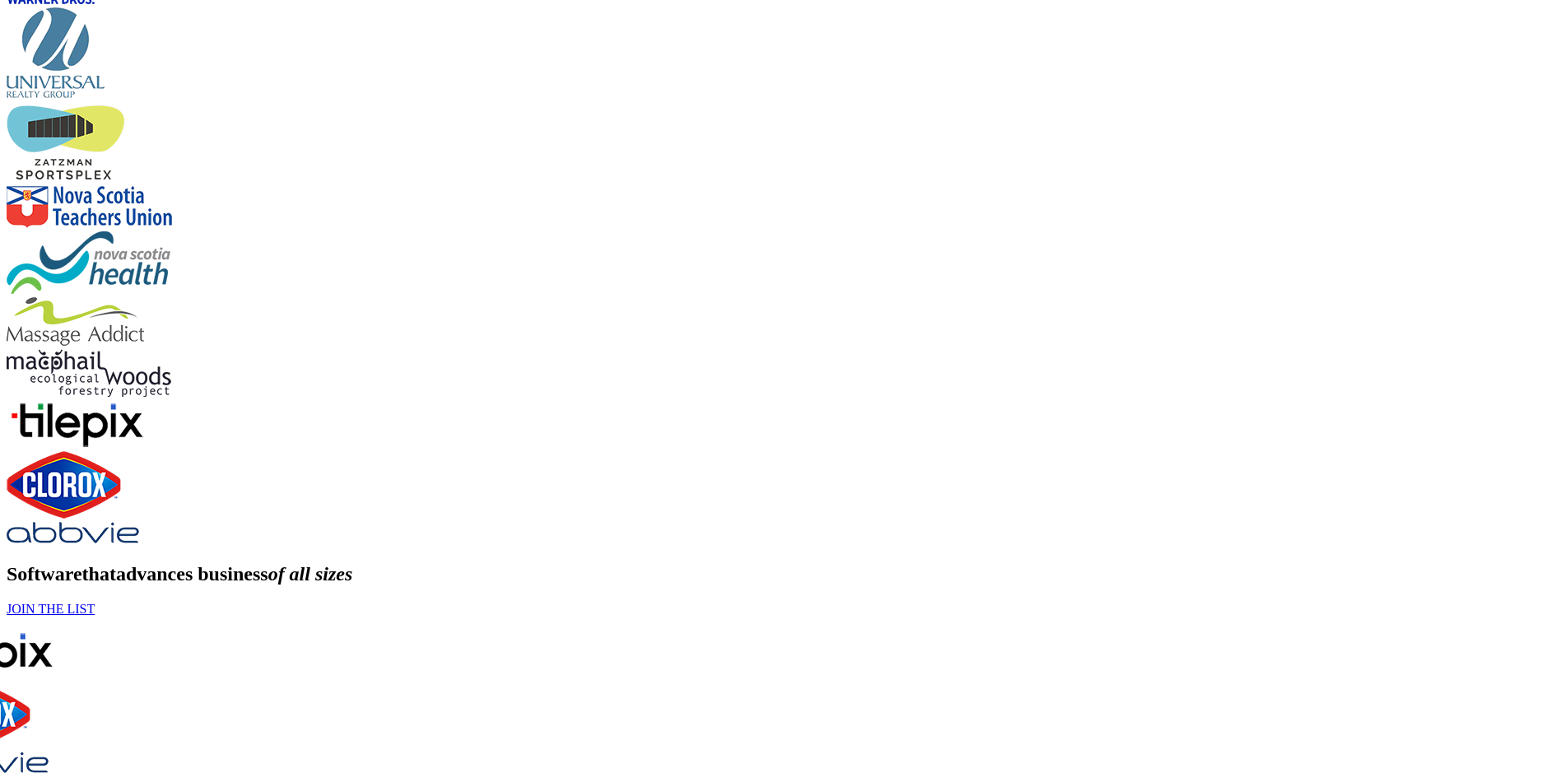
scroll to position [1235, 0]
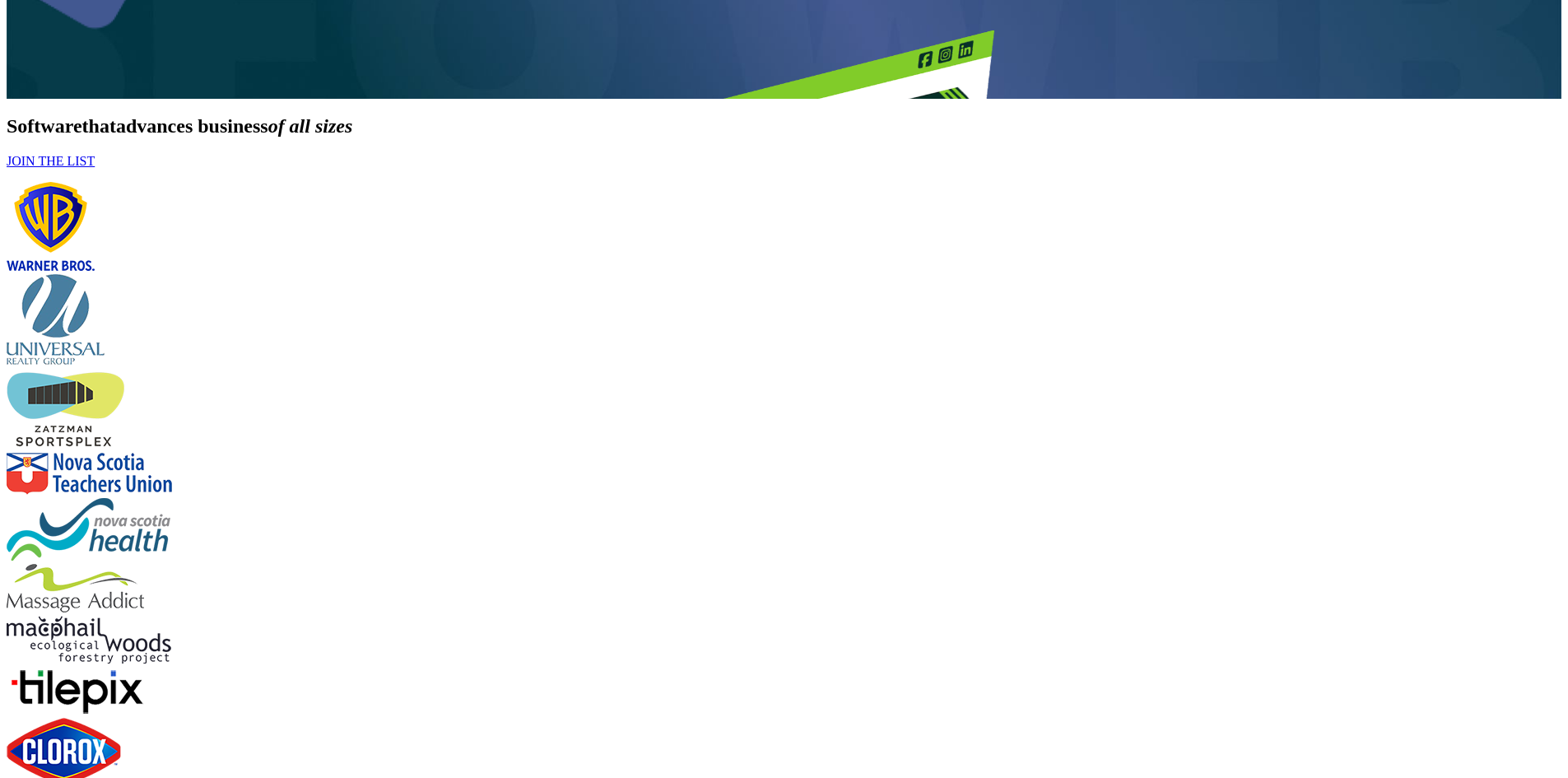
drag, startPoint x: 1128, startPoint y: 483, endPoint x: 1054, endPoint y: 345, distance: 156.6
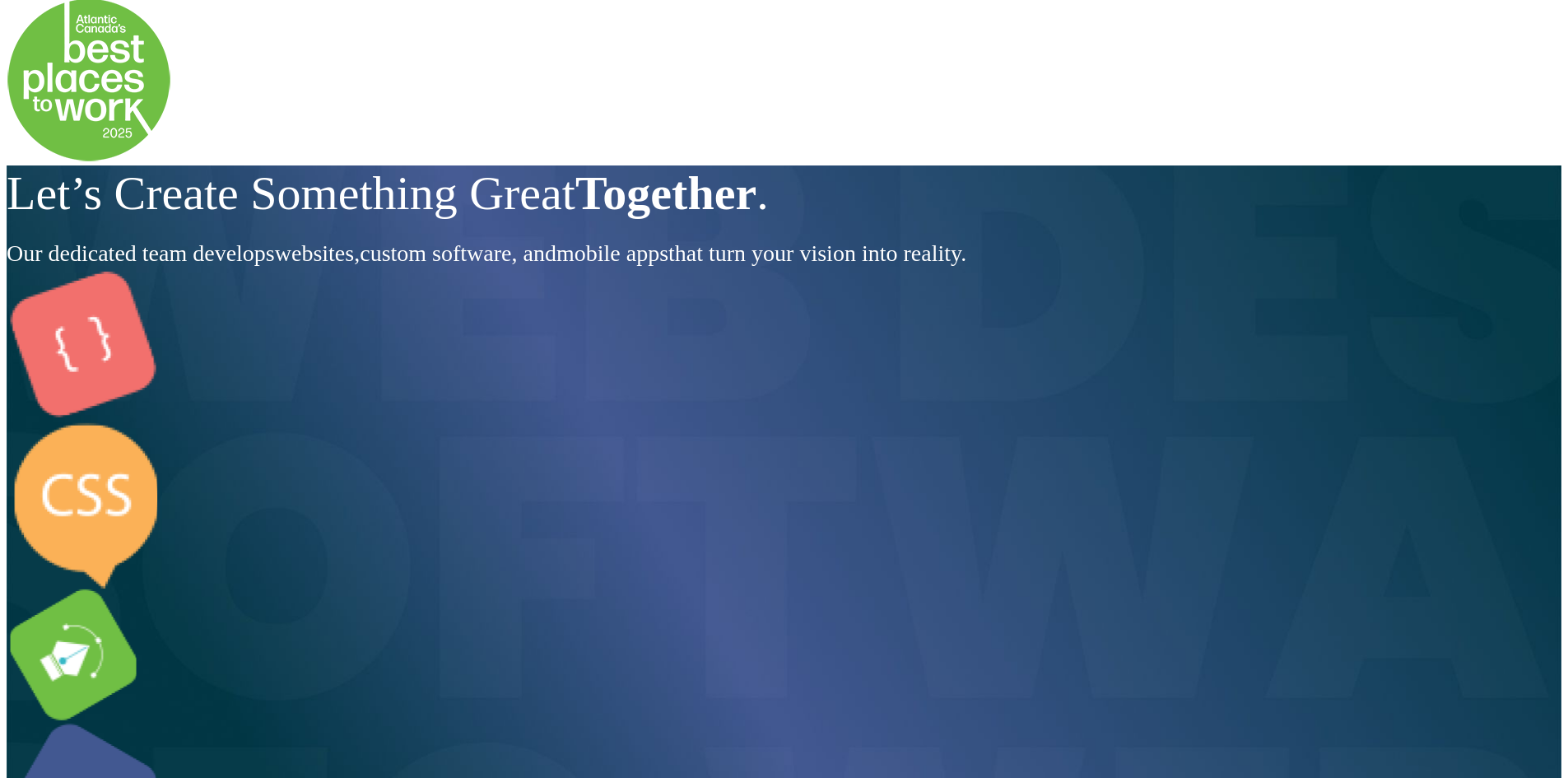
scroll to position [0, 0]
